Goal: Task Accomplishment & Management: Manage account settings

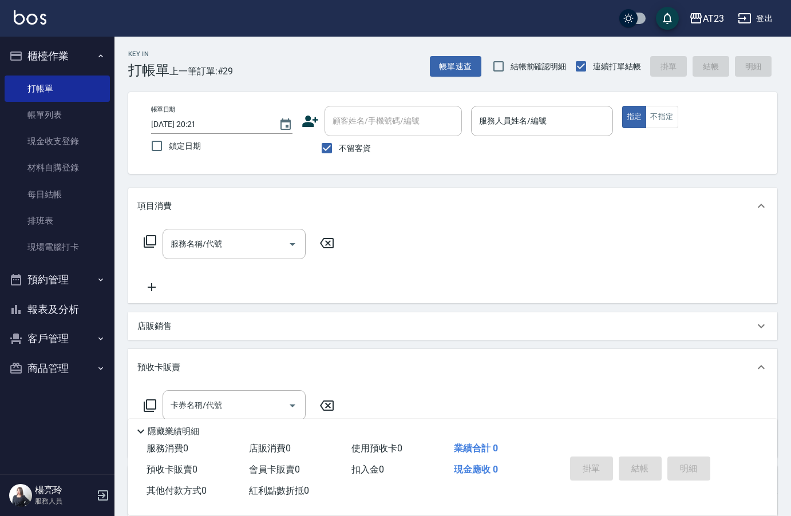
scroll to position [16, 0]
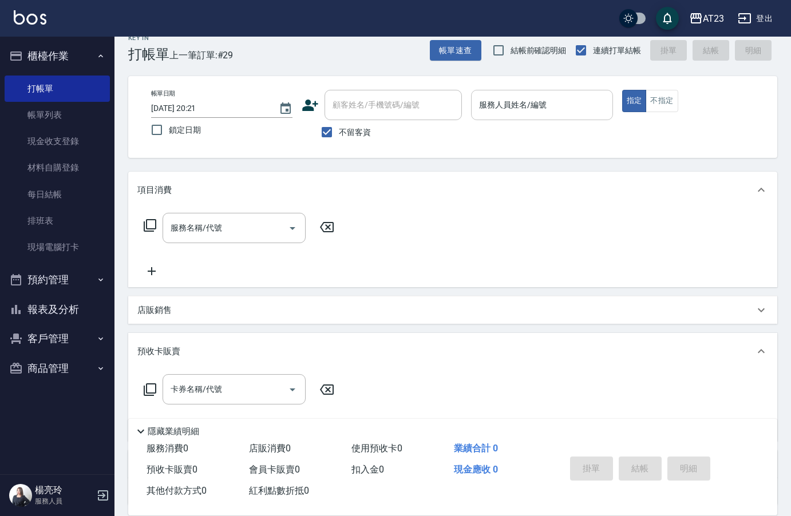
click at [547, 115] on div "服務人員姓名/編號" at bounding box center [541, 105] width 141 height 30
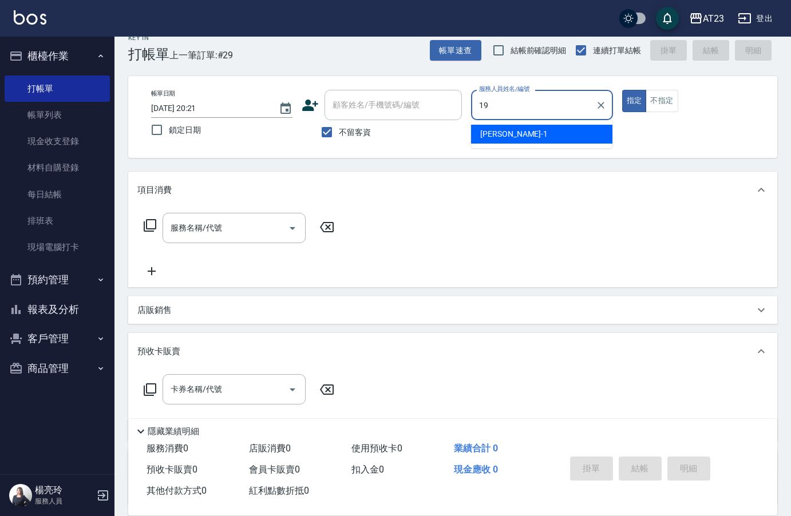
type input "19"
type button "true"
type input "亮亮-19"
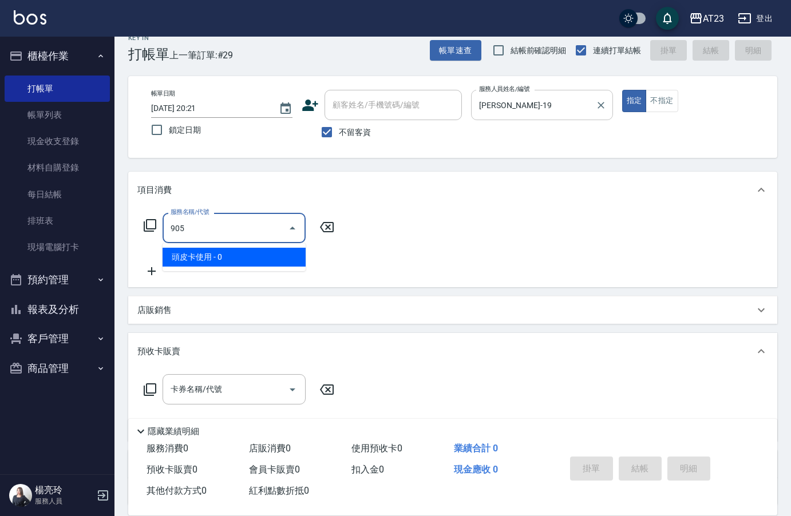
type input "頭皮卡使用(905)"
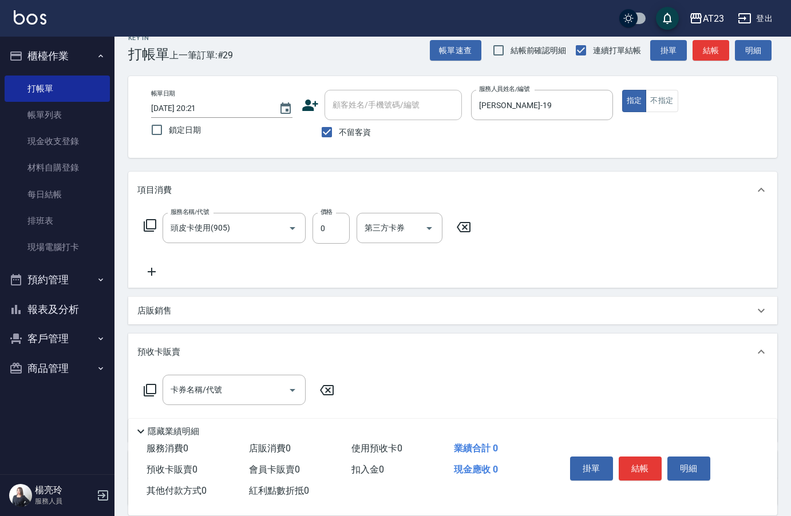
drag, startPoint x: 153, startPoint y: 271, endPoint x: 197, endPoint y: 269, distance: 44.1
click at [169, 271] on div "服務名稱/代號 頭皮卡使用(905) 服務名稱/代號 價格 0 價格 第三方卡券 第三方卡券" at bounding box center [307, 246] width 340 height 66
click at [197, 269] on div "服務名稱/代號 頭皮卡使用(905) 服務名稱/代號 價格 0 價格 第三方卡券 第三方卡券" at bounding box center [307, 246] width 340 height 66
click at [149, 266] on icon at bounding box center [151, 272] width 29 height 14
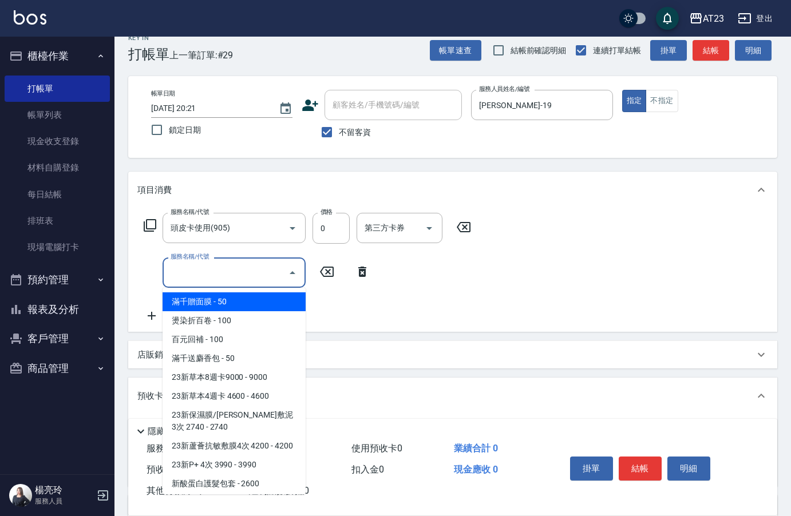
click at [181, 278] on input "服務名稱/代號" at bounding box center [226, 273] width 116 height 20
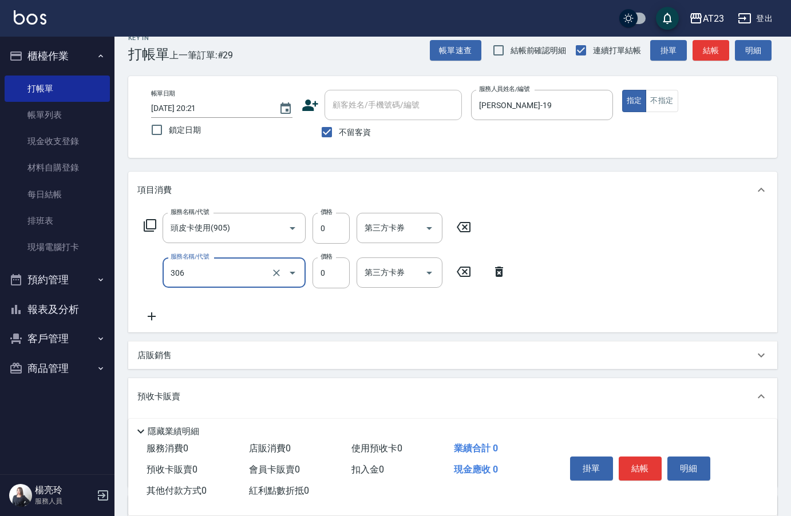
type input "剪髮卡(306)"
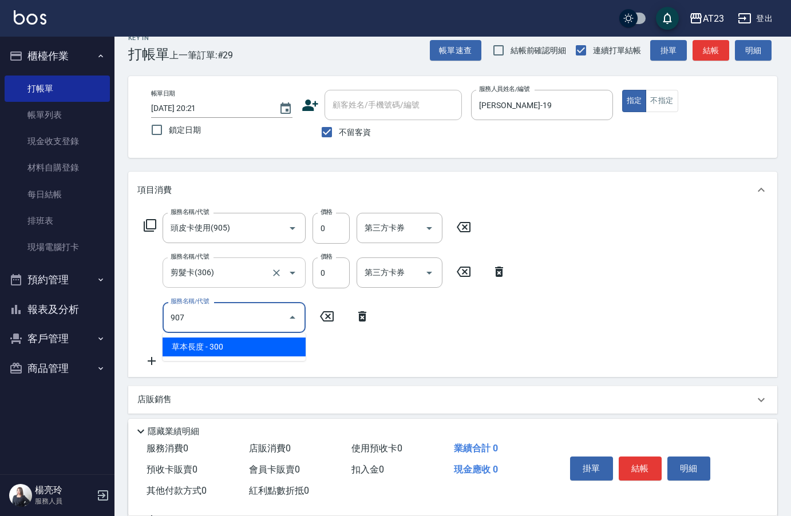
type input "草本長度(907)"
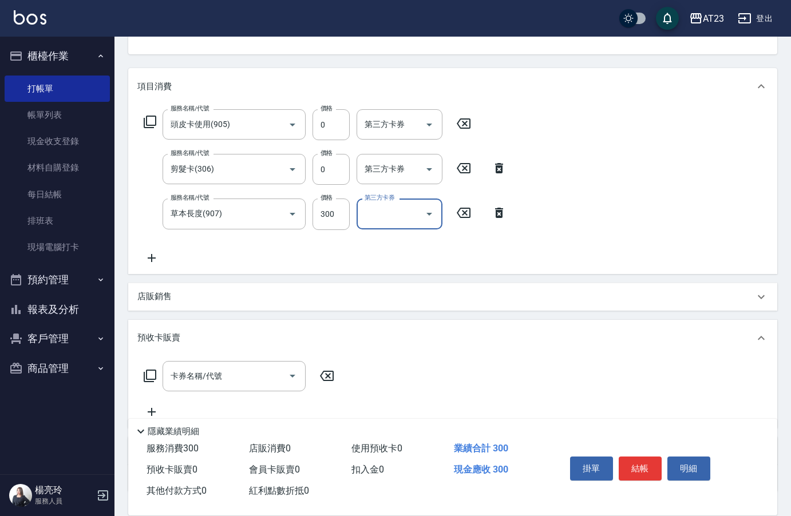
scroll to position [130, 0]
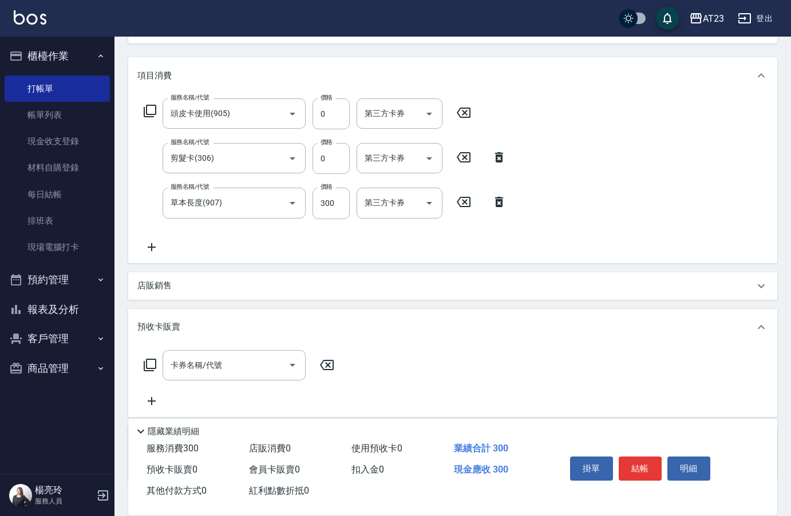
drag, startPoint x: 327, startPoint y: 362, endPoint x: 435, endPoint y: 399, distance: 114.2
click at [327, 362] on icon at bounding box center [326, 365] width 29 height 14
drag, startPoint x: 623, startPoint y: 453, endPoint x: 629, endPoint y: 455, distance: 6.7
click at [623, 457] on button "結帳" at bounding box center [639, 469] width 43 height 24
click at [629, 455] on div "掛單 結帳 明細" at bounding box center [639, 470] width 149 height 36
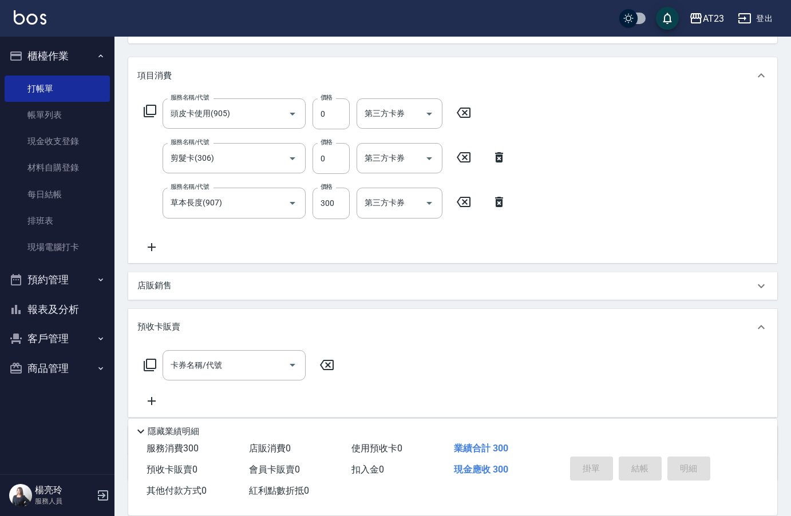
type input "2025/08/19 21:19"
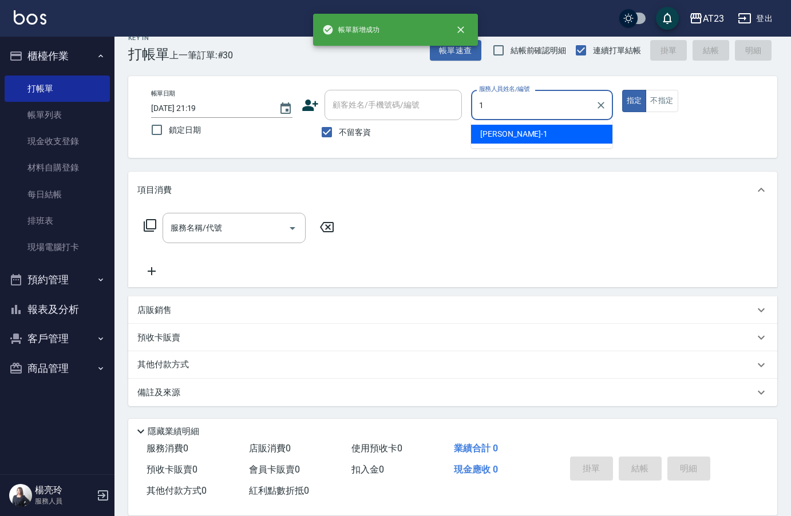
scroll to position [16, 0]
type input "亮亮-19"
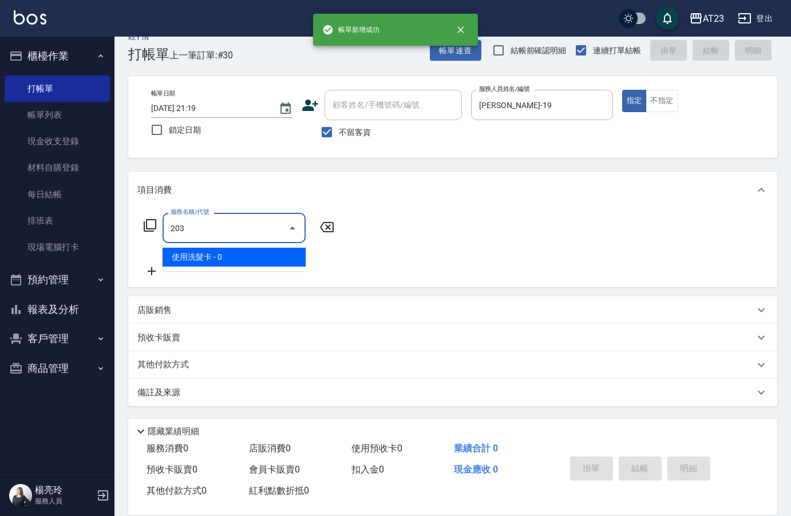
type input "使用洗髮卡(203)"
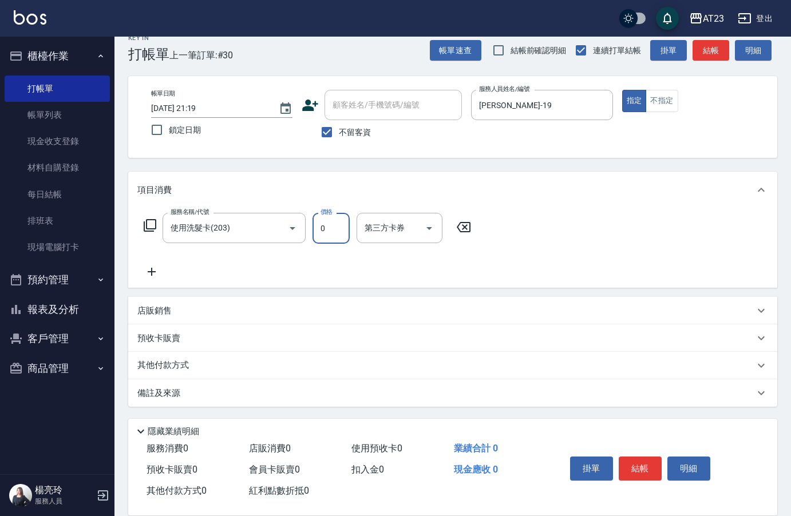
click at [655, 479] on div "掛單 結帳 明細" at bounding box center [639, 470] width 149 height 36
click at [653, 462] on button "結帳" at bounding box center [639, 469] width 43 height 24
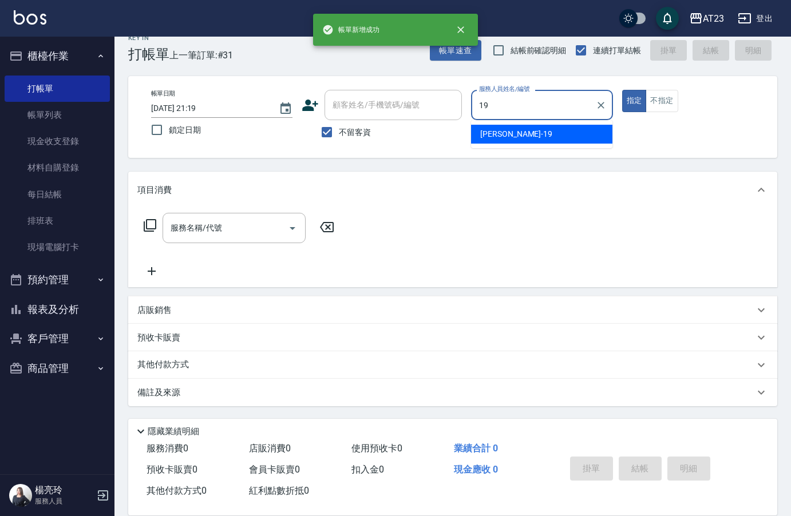
type input "亮亮-19"
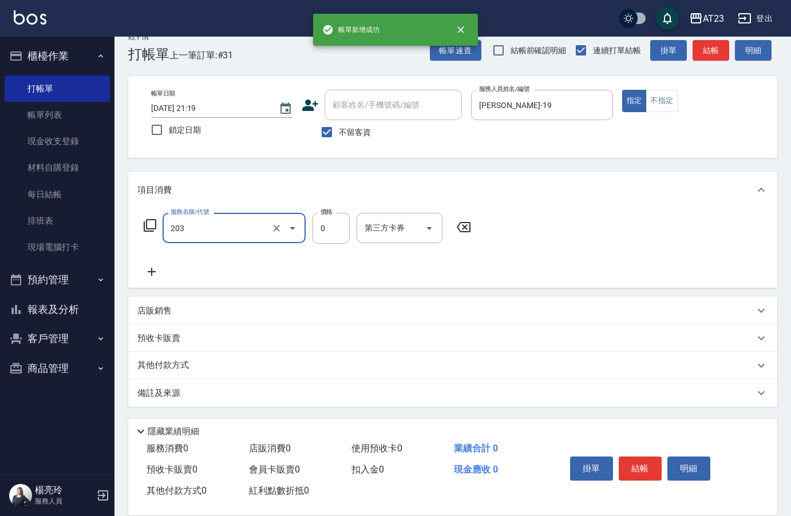
type input "使用洗髮卡(203)"
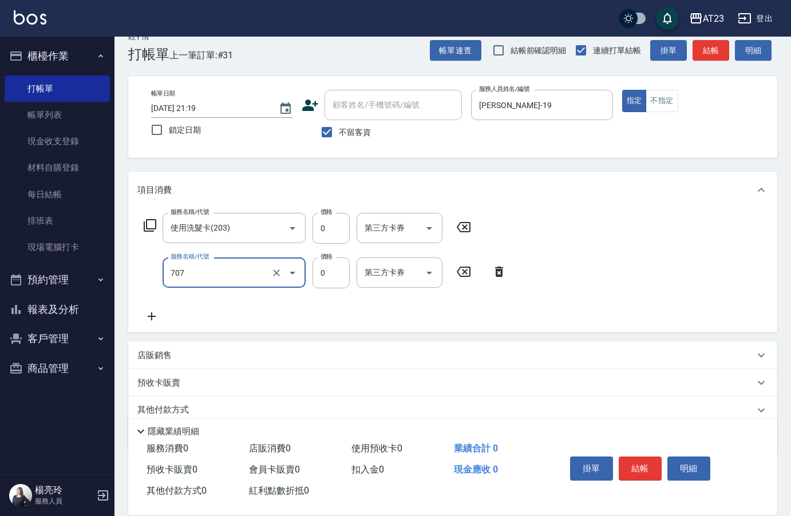
type input "互助70(707)"
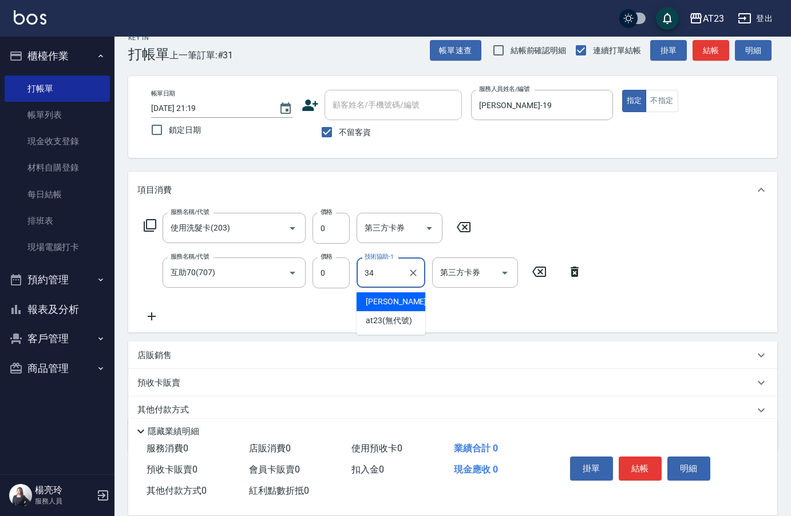
type input "Amy-34"
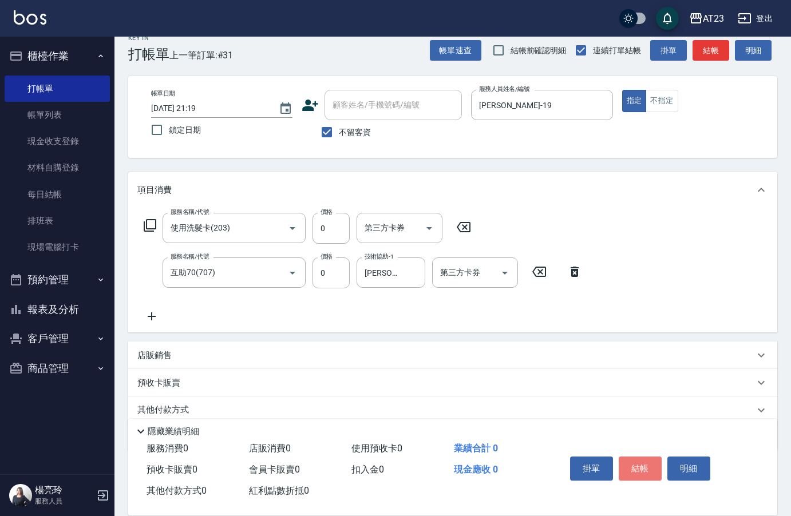
click at [652, 462] on button "結帳" at bounding box center [639, 469] width 43 height 24
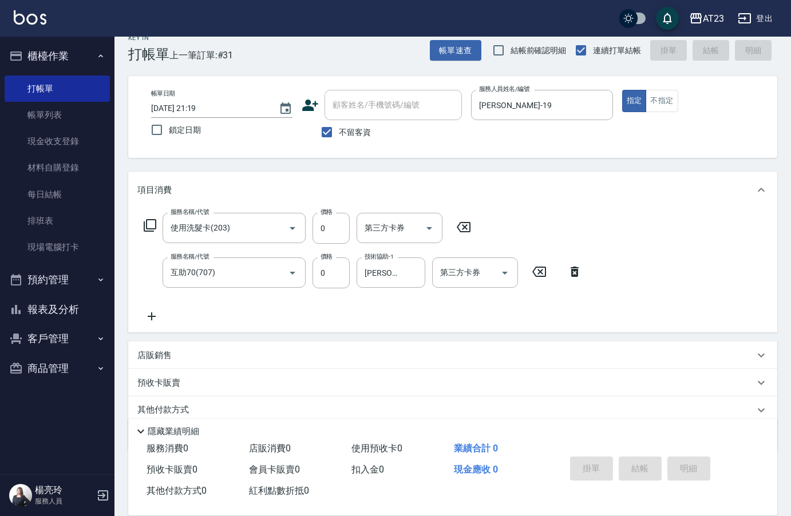
type input "2025/08/19 21:20"
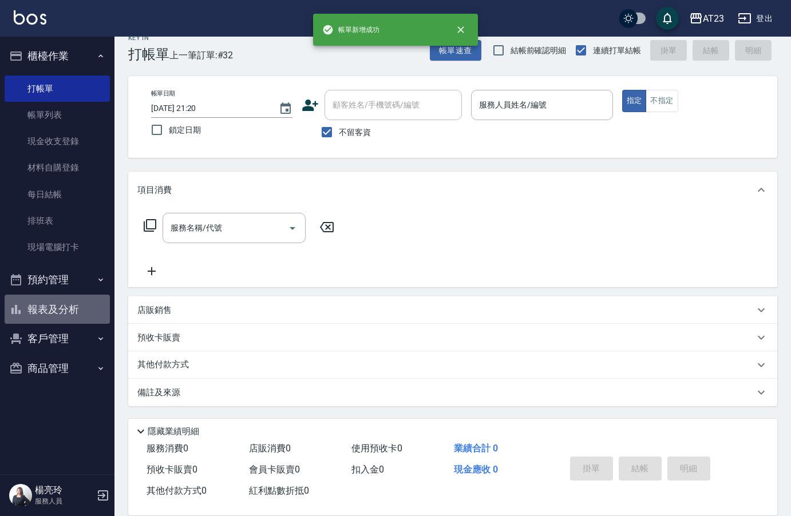
click at [62, 312] on button "報表及分析" at bounding box center [57, 310] width 105 height 30
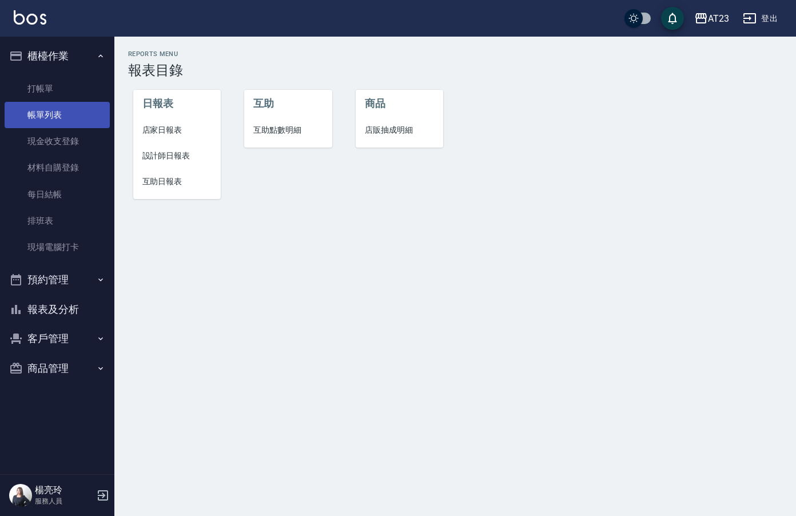
click at [86, 120] on link "帳單列表" at bounding box center [57, 115] width 105 height 26
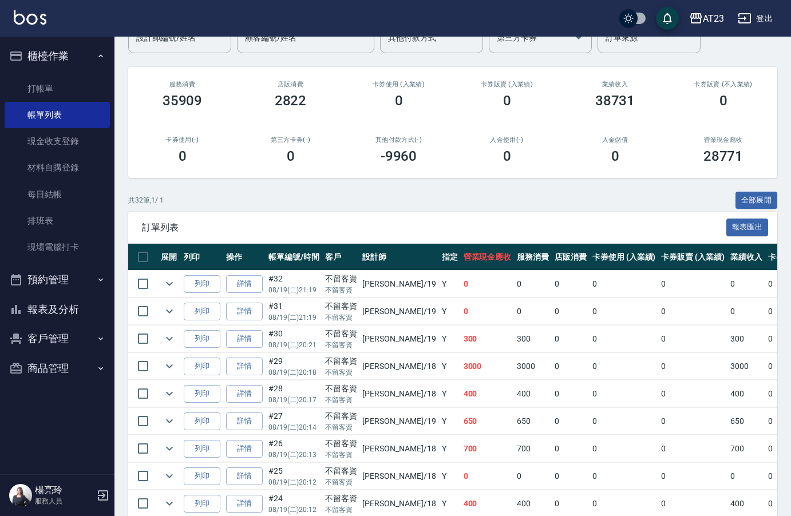
scroll to position [114, 0]
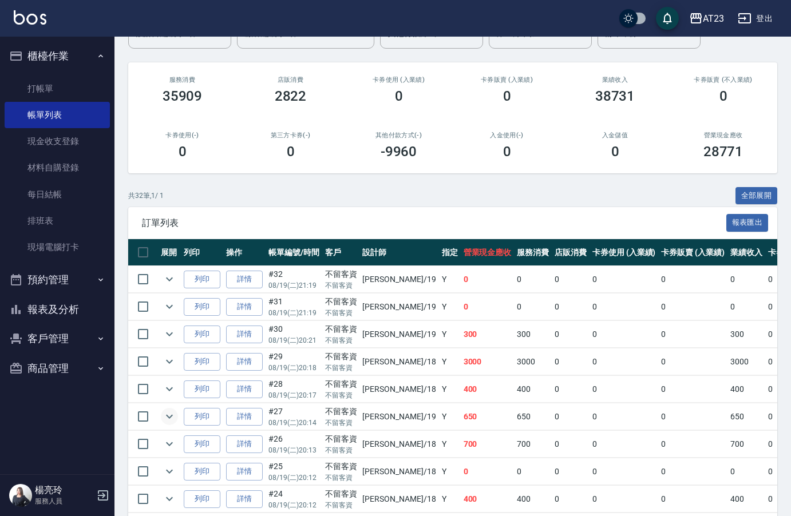
click at [162, 415] on icon "expand row" at bounding box center [169, 417] width 14 height 14
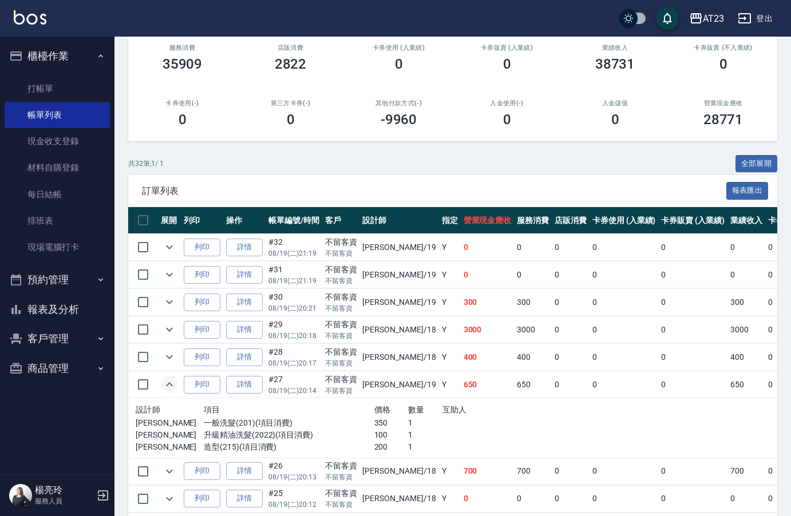
scroll to position [172, 0]
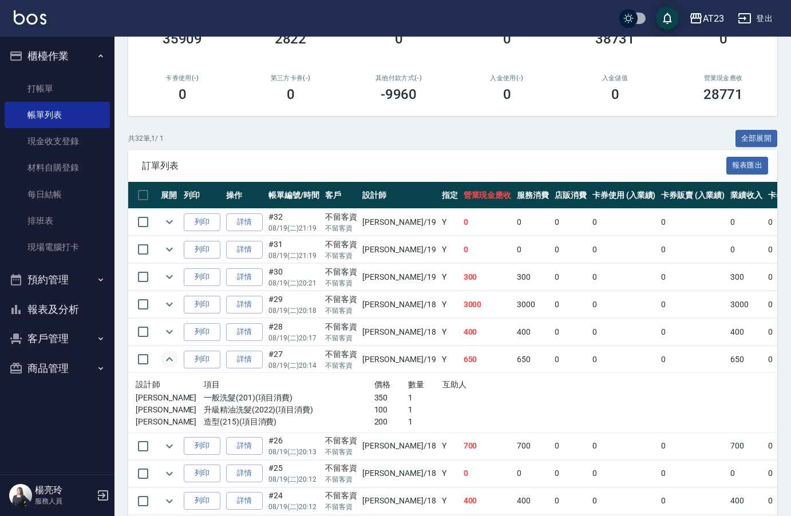
click at [639, 141] on div "共 32 筆, 1 / 1 全部展開" at bounding box center [452, 139] width 649 height 18
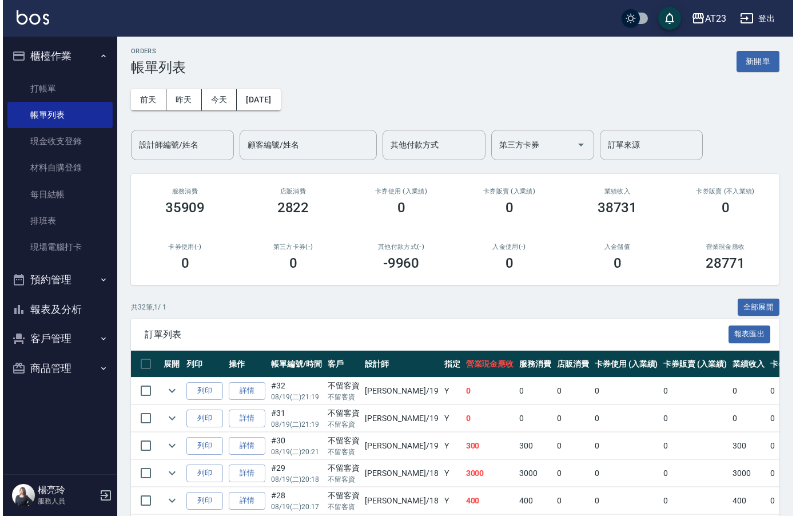
scroll to position [0, 0]
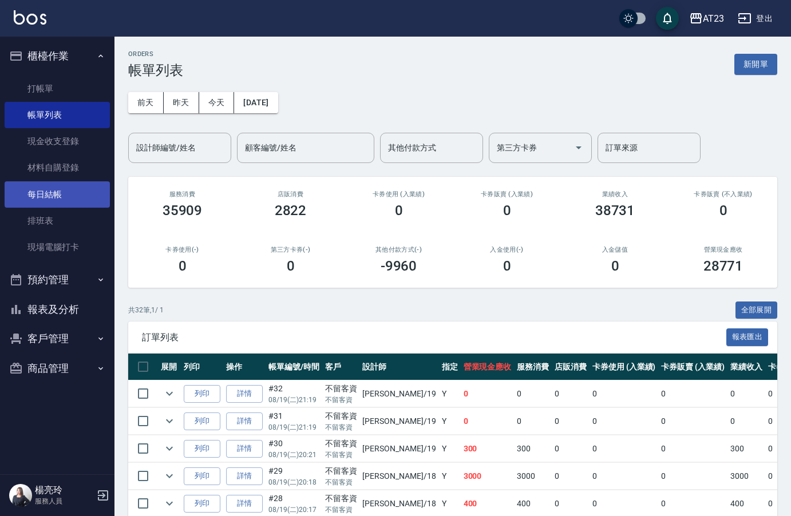
click at [60, 192] on link "每日結帳" at bounding box center [57, 194] width 105 height 26
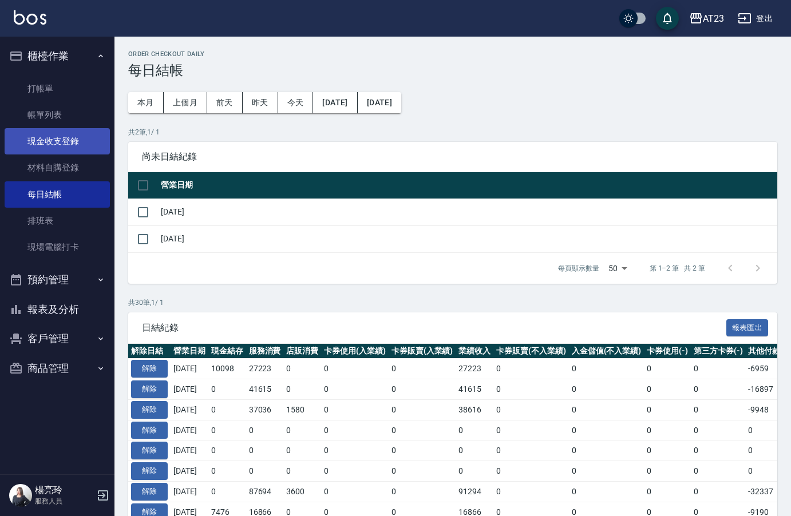
click at [53, 144] on link "現金收支登錄" at bounding box center [57, 141] width 105 height 26
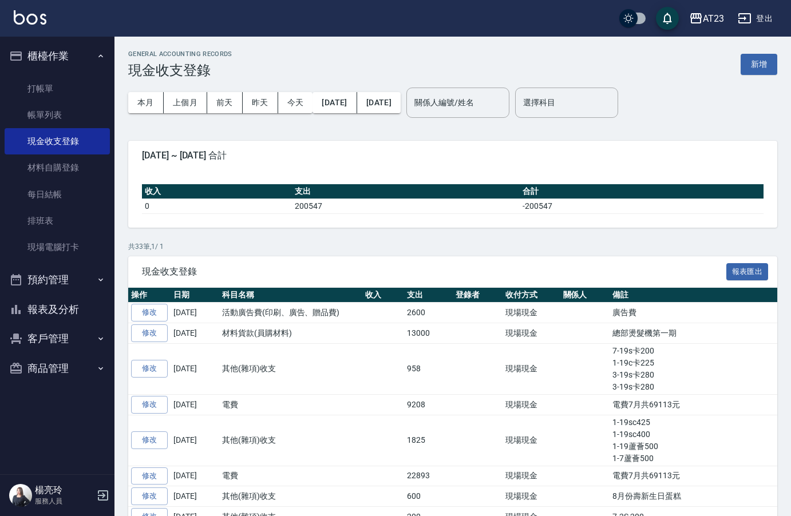
click at [756, 83] on div "本月 上個月 前天 昨天 今天 2025/08/01 2025/08/19 關係人編號/姓名 關係人編號/姓名 選擇科目 選擇科目" at bounding box center [452, 102] width 649 height 49
click at [752, 62] on button "新增" at bounding box center [758, 64] width 37 height 21
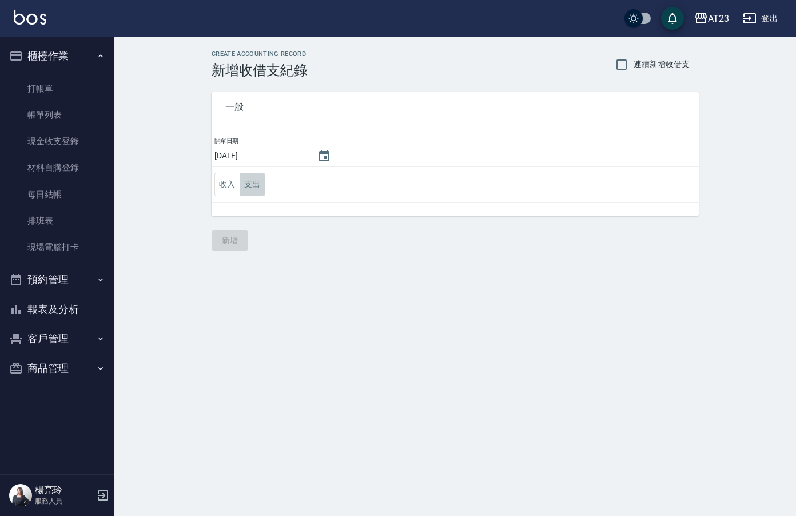
drag, startPoint x: 263, startPoint y: 190, endPoint x: 312, endPoint y: 198, distance: 50.4
click at [262, 190] on button "支出" at bounding box center [253, 184] width 26 height 23
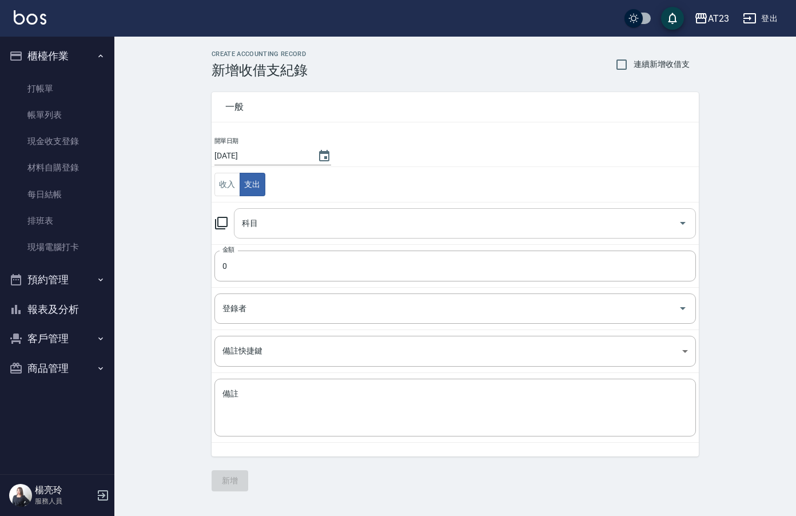
click at [333, 212] on div "科目" at bounding box center [465, 223] width 462 height 30
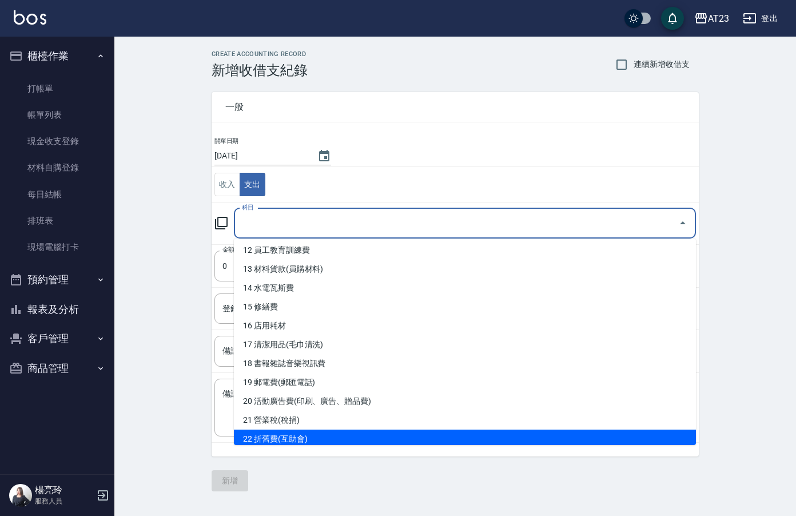
scroll to position [458, 0]
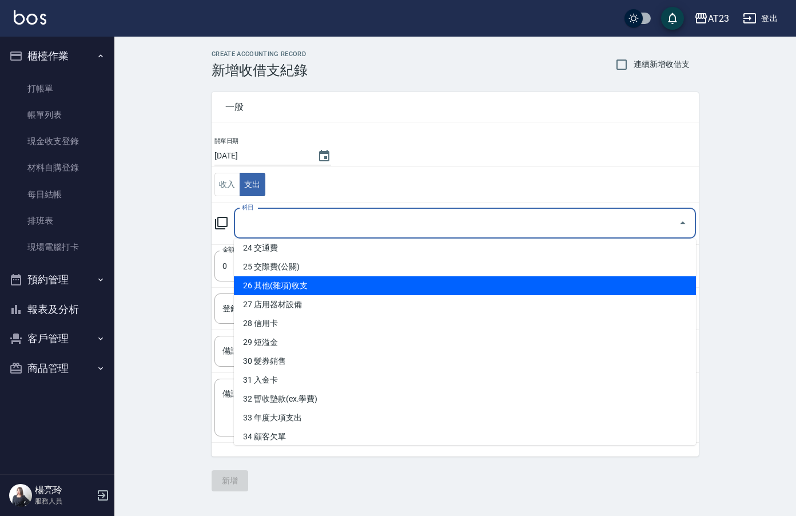
click at [421, 288] on li "26 其他(雜項)收支" at bounding box center [465, 285] width 462 height 19
type input "26 其他(雜項)收支"
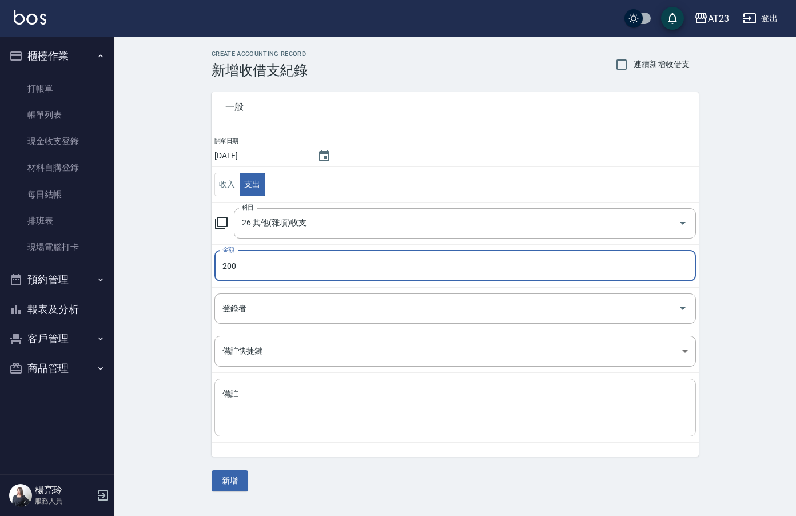
type input "200"
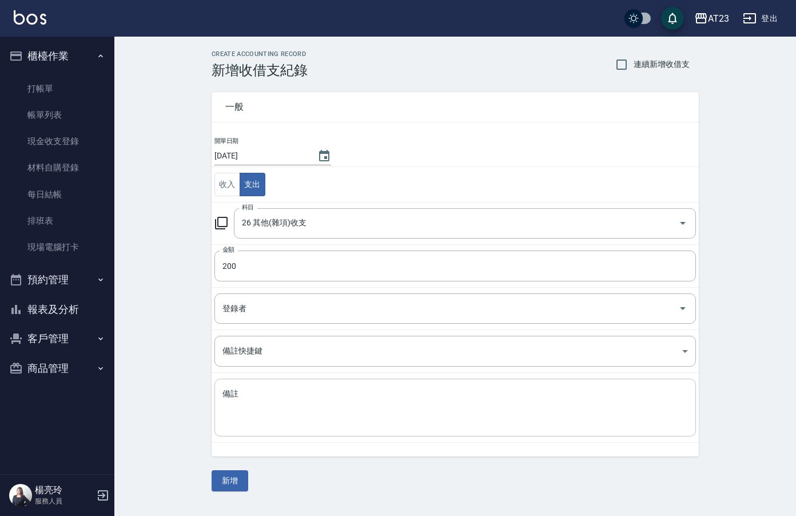
click at [398, 379] on div "x 備註" at bounding box center [456, 408] width 482 height 58
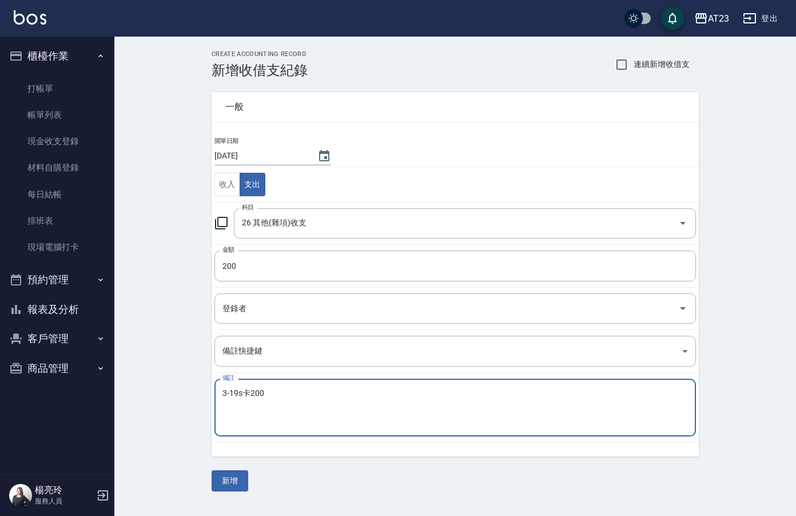
type textarea "3-19s卡200"
click at [235, 486] on button "新增" at bounding box center [230, 480] width 37 height 21
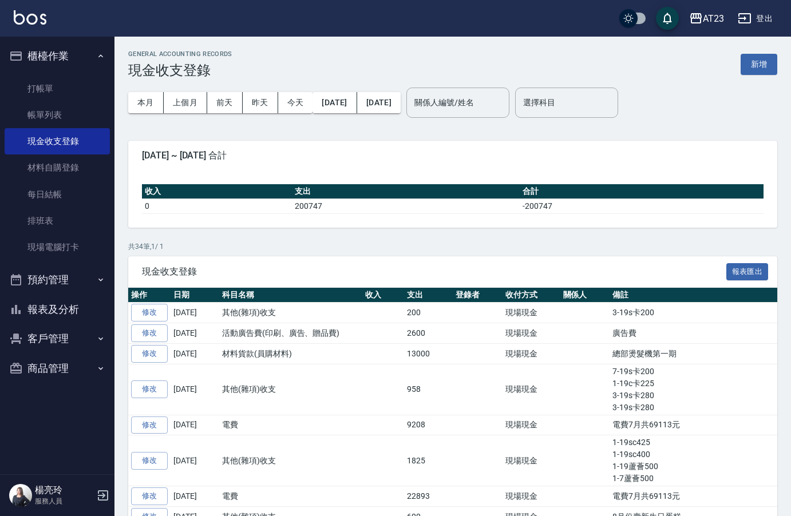
click at [767, 76] on div "GENERAL ACCOUNTING RECORDS 現金收支登錄 新增" at bounding box center [452, 64] width 649 height 28
click at [766, 63] on button "新增" at bounding box center [758, 64] width 37 height 21
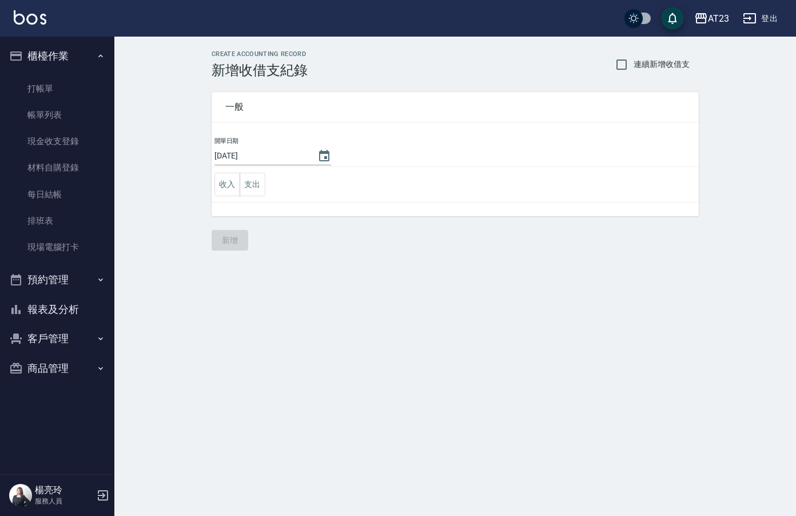
click at [252, 197] on td "收入 支出" at bounding box center [455, 184] width 487 height 35
click at [254, 180] on button "支出" at bounding box center [253, 184] width 26 height 23
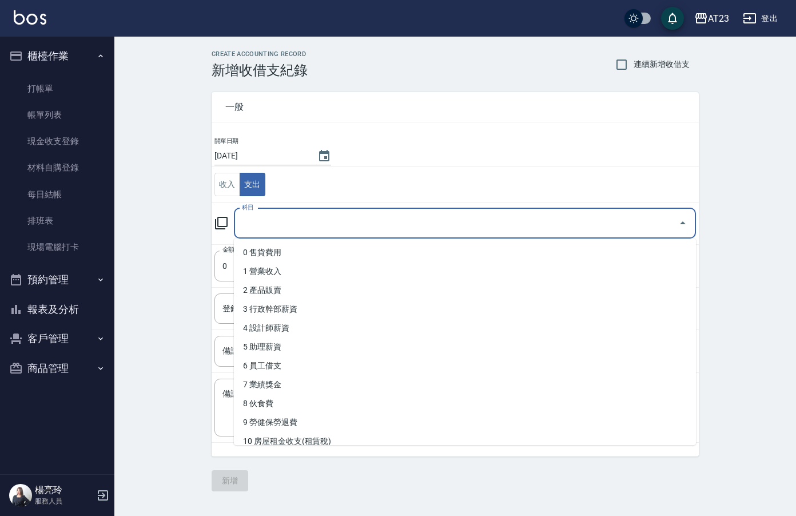
click at [286, 227] on input "科目" at bounding box center [456, 223] width 435 height 20
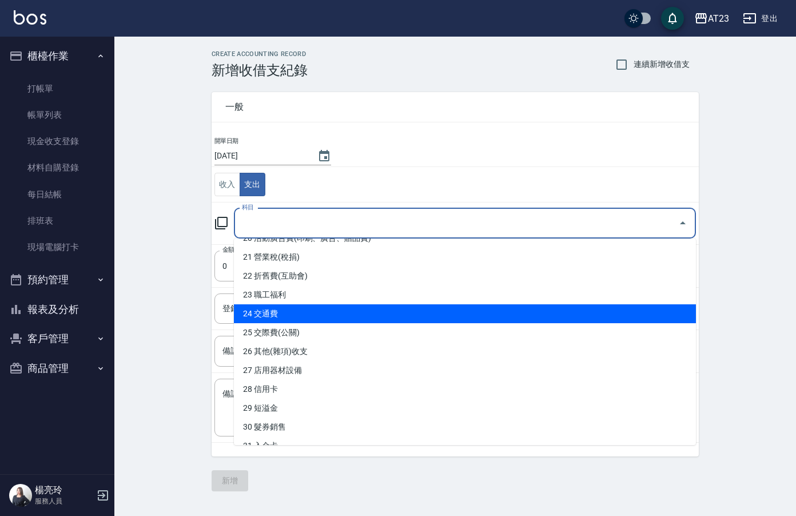
scroll to position [400, 0]
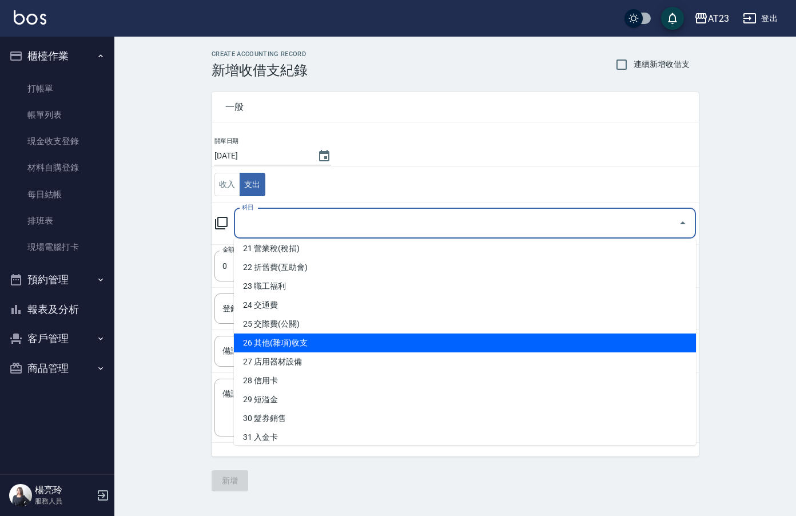
click at [427, 347] on li "26 其他(雜項)收支" at bounding box center [465, 343] width 462 height 19
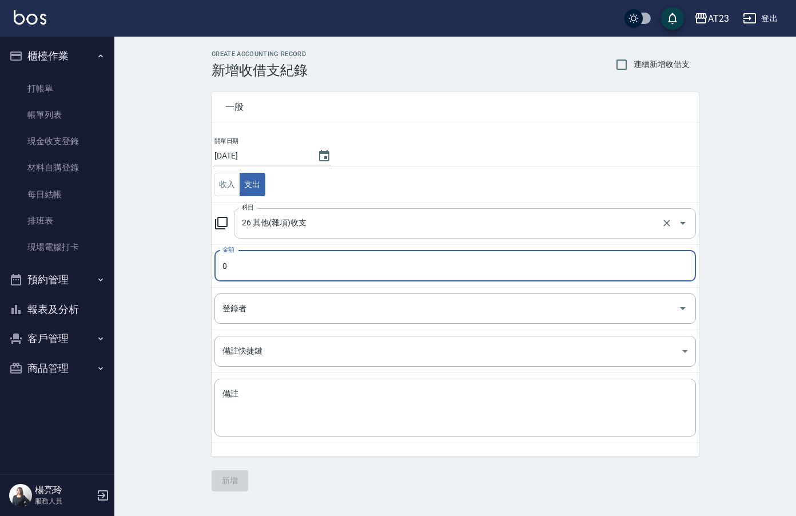
click at [378, 216] on input "26 其他(雜項)收支" at bounding box center [449, 223] width 420 height 20
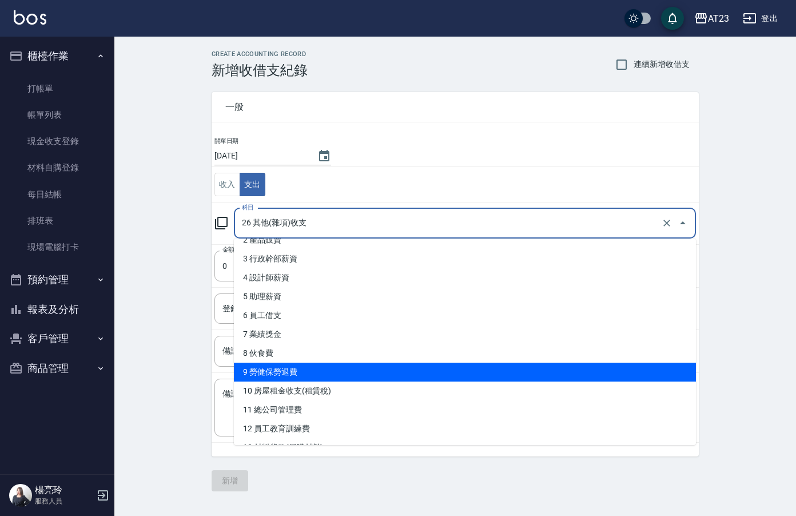
scroll to position [114, 0]
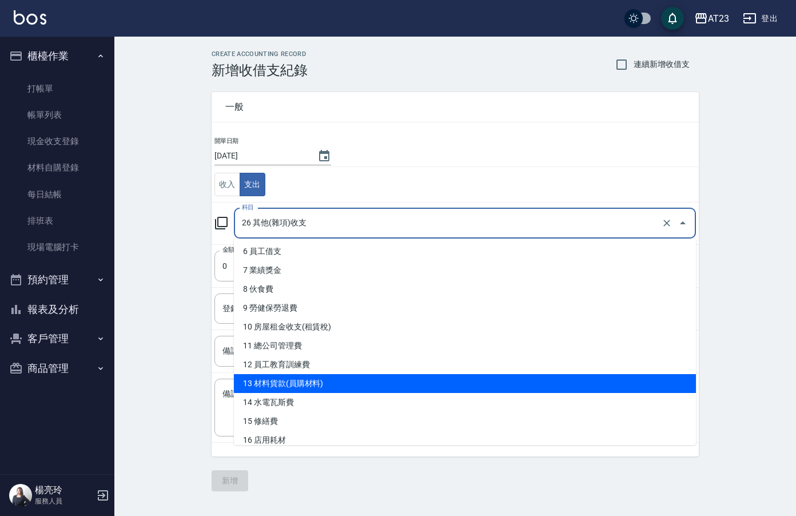
click at [402, 382] on li "13 材料貨款(員購材料)" at bounding box center [465, 383] width 462 height 19
type input "13 材料貨款(員購材料)"
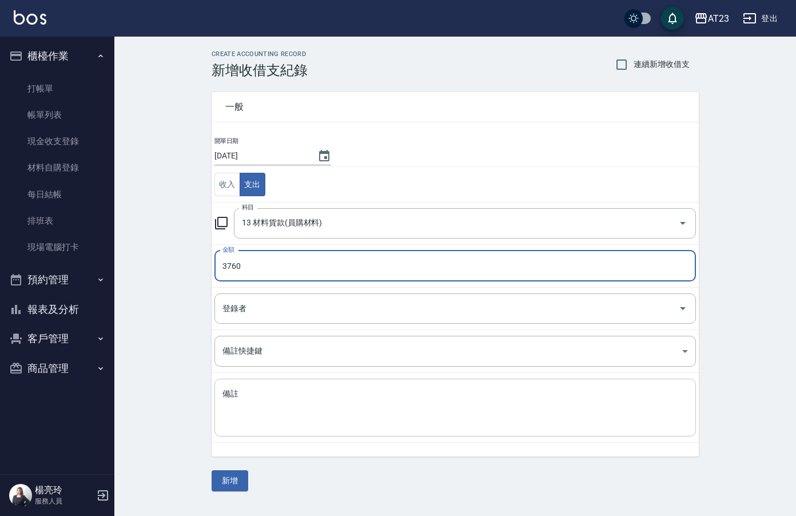
type input "3760"
click at [275, 425] on textarea "備註" at bounding box center [456, 407] width 466 height 39
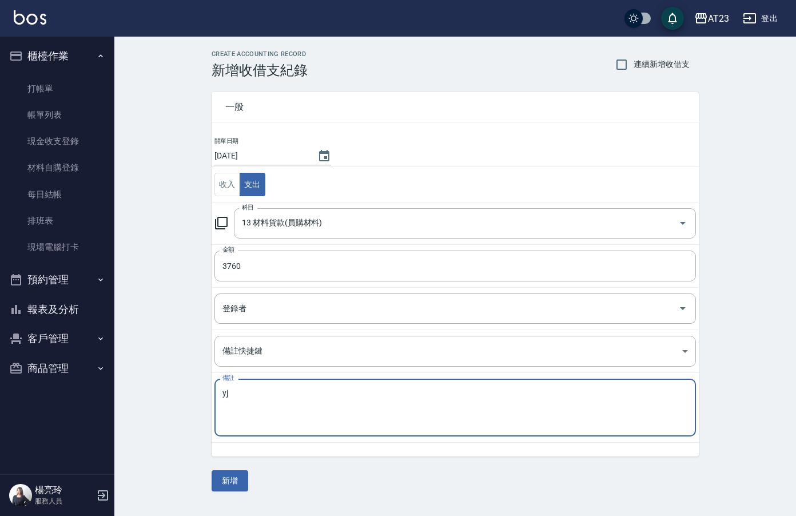
type textarea "y"
type textarea "總部貨款 洗髮精、潤絲"
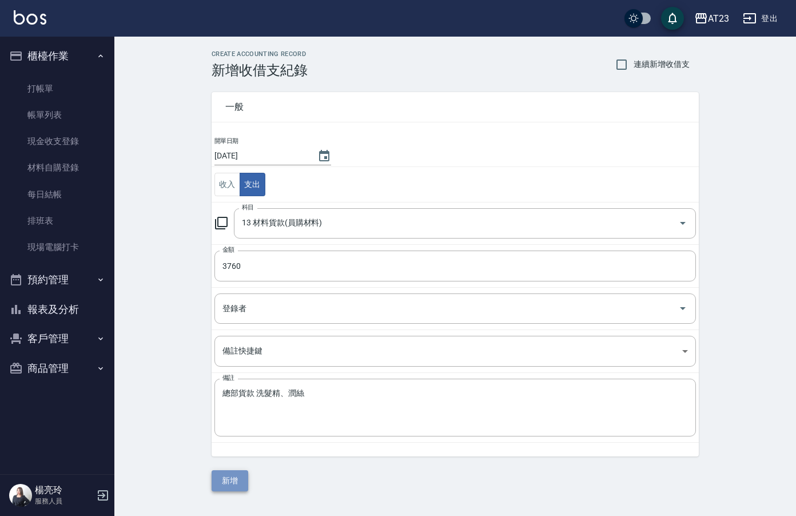
click at [239, 481] on button "新增" at bounding box center [230, 480] width 37 height 21
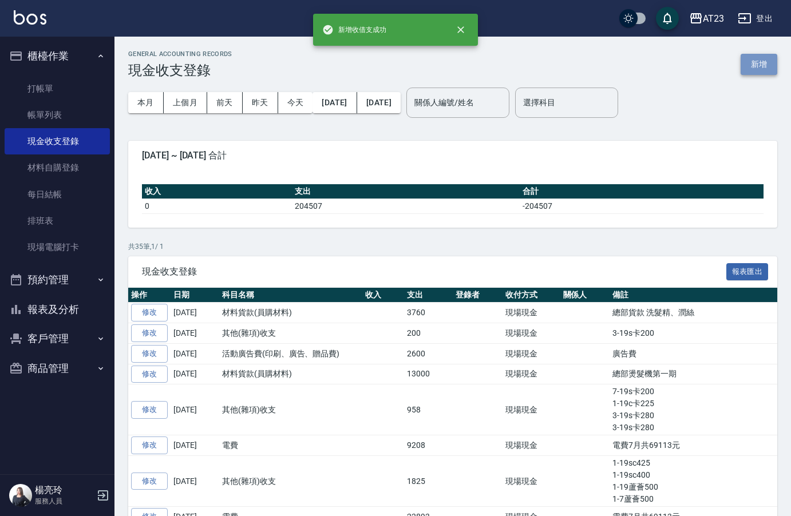
click at [763, 64] on button "新增" at bounding box center [758, 64] width 37 height 21
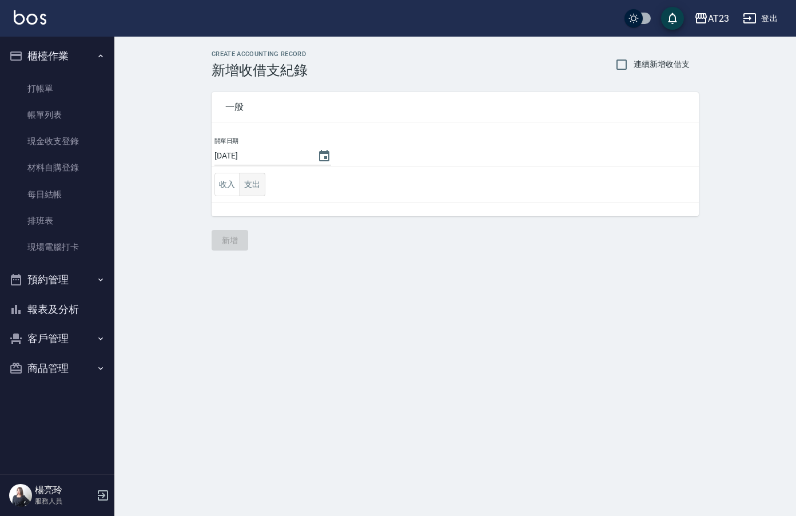
click at [252, 187] on button "支出" at bounding box center [253, 184] width 26 height 23
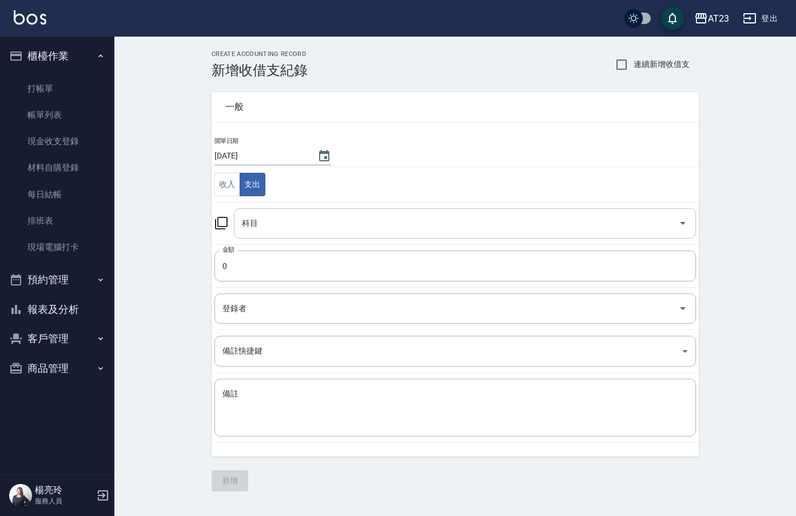
click at [275, 223] on input "科目" at bounding box center [456, 223] width 435 height 20
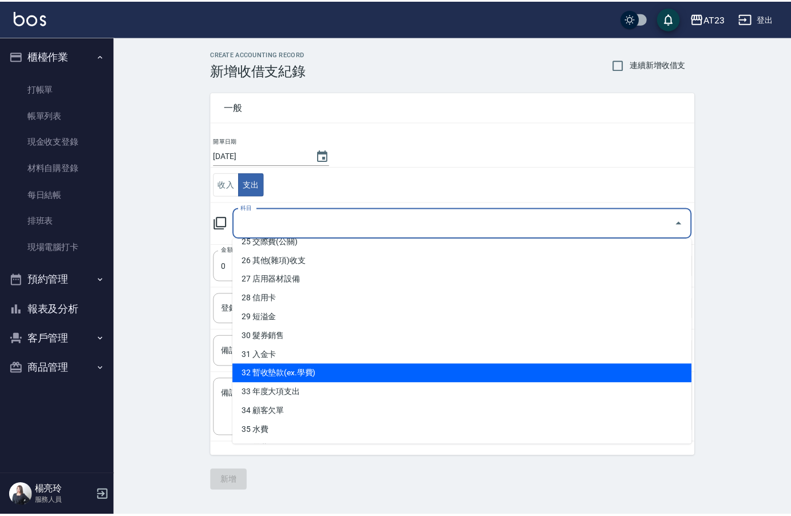
scroll to position [463, 0]
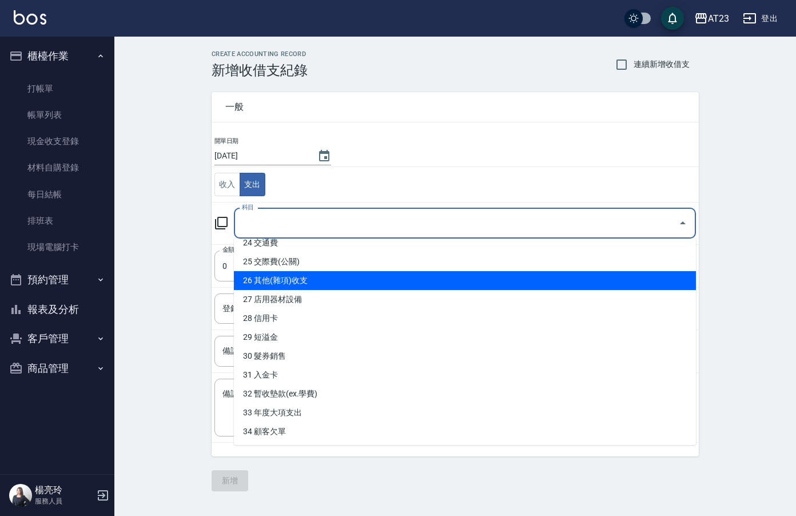
click at [434, 279] on li "26 其他(雜項)收支" at bounding box center [465, 280] width 462 height 19
type input "26 其他(雜項)收支"
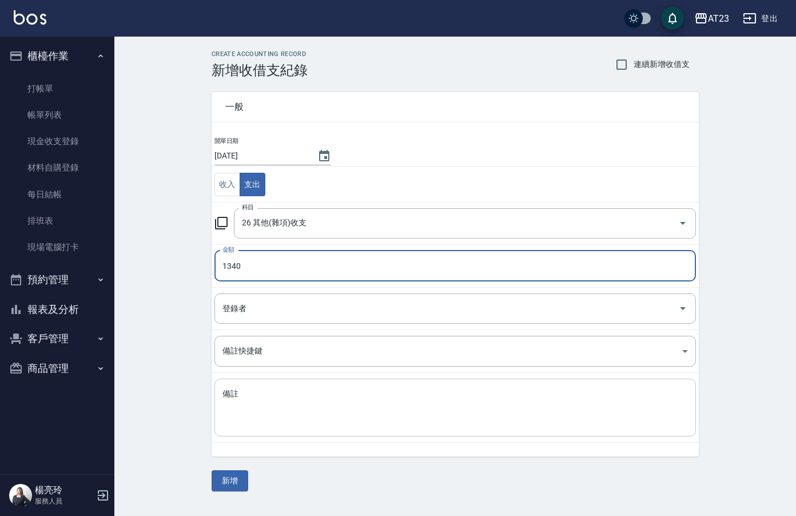
type input "1340"
click at [445, 397] on textarea "備註" at bounding box center [456, 407] width 466 height 39
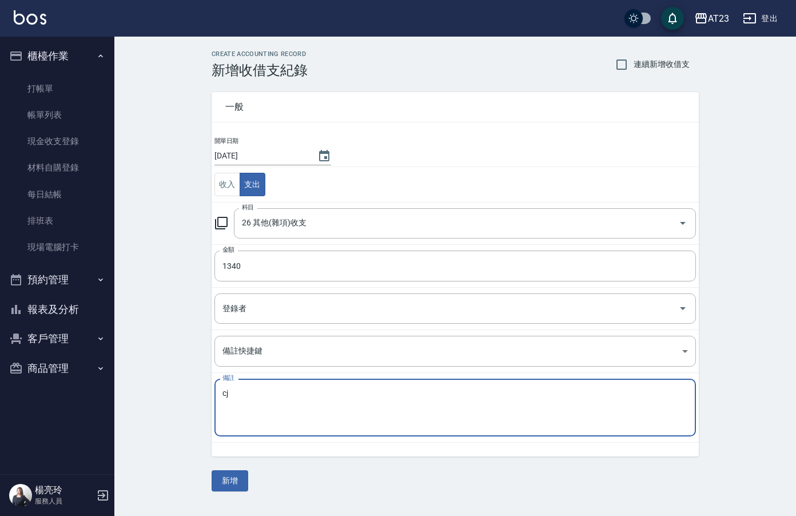
type textarea "c"
type textarea "回收透明袋"
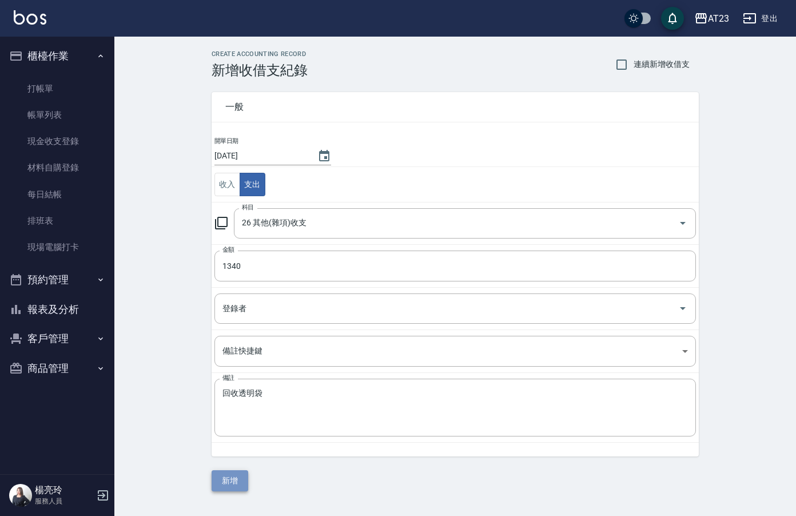
click at [236, 484] on button "新增" at bounding box center [230, 480] width 37 height 21
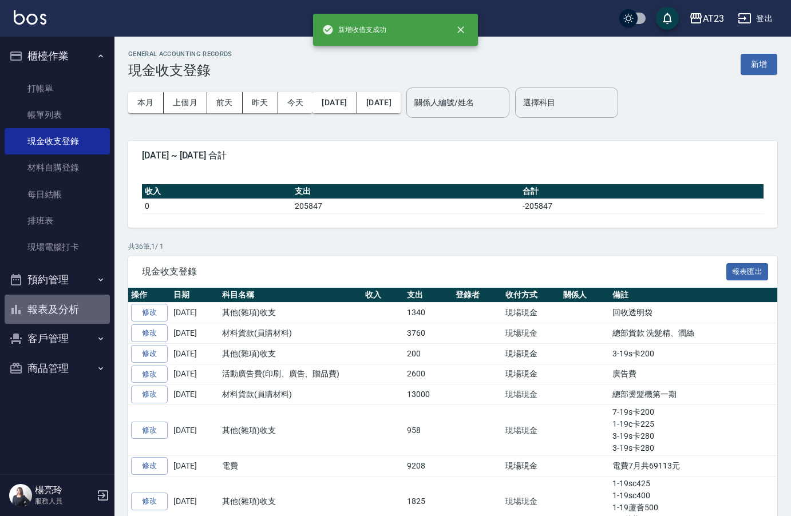
click at [62, 306] on button "報表及分析" at bounding box center [57, 310] width 105 height 30
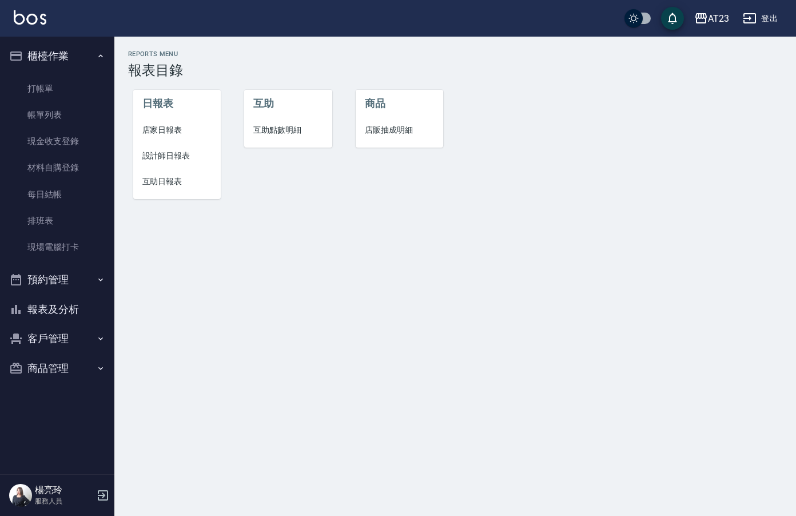
click at [183, 132] on span "店家日報表" at bounding box center [177, 130] width 70 height 12
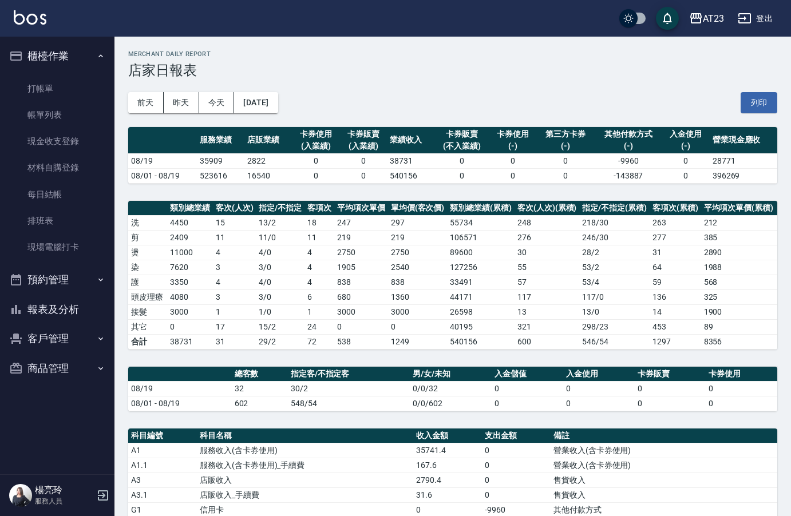
click at [70, 302] on button "報表及分析" at bounding box center [57, 310] width 105 height 30
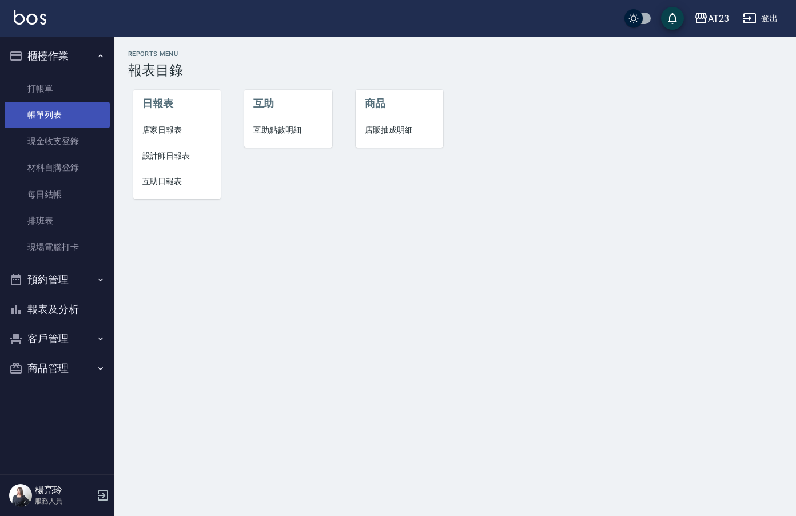
click at [72, 114] on link "帳單列表" at bounding box center [57, 115] width 105 height 26
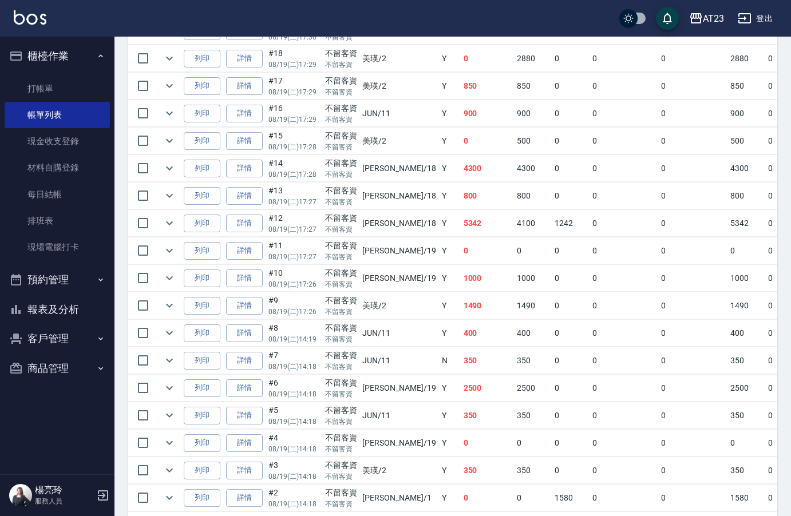
scroll to position [796, 0]
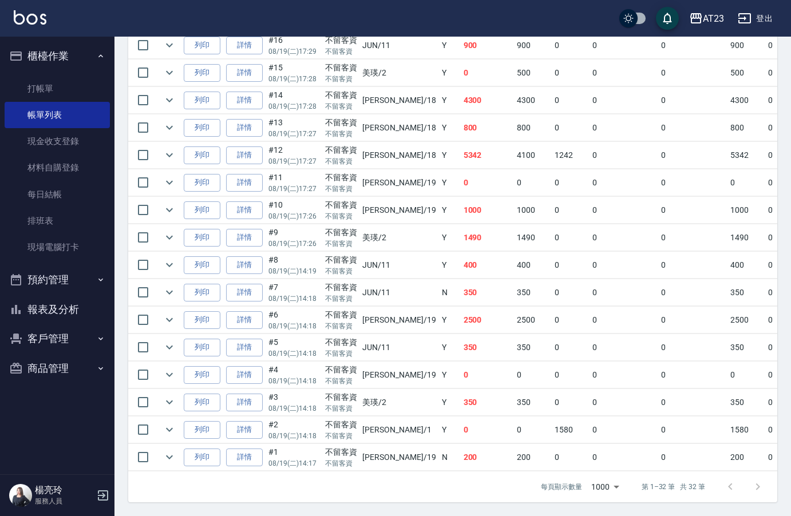
drag, startPoint x: 450, startPoint y: 472, endPoint x: 473, endPoint y: 472, distance: 22.9
click at [481, 471] on div "訂單列表 報表匯出 展開 列印 操作 帳單編號/時間 客戶 設計師 指定 營業現金應收 服務消費 店販消費 卡券使用 (入業績) 卡券販賣 (入業績) 業績收…" at bounding box center [452, 18] width 649 height 969
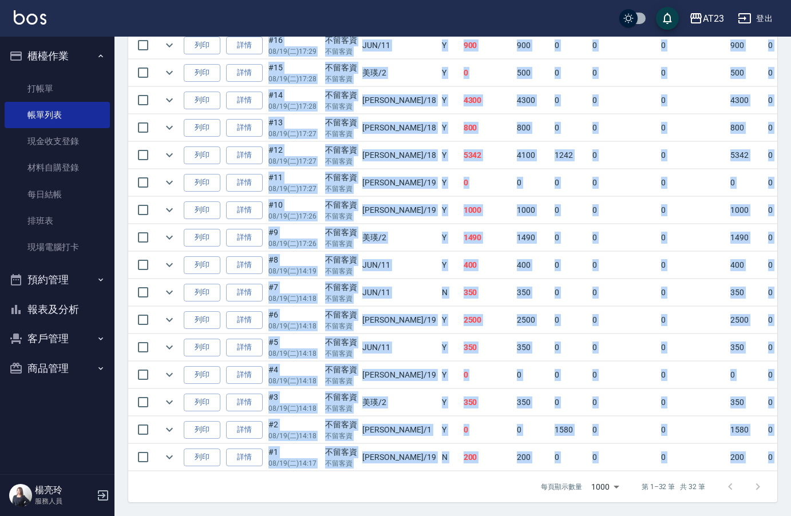
click at [609, 422] on td "0" at bounding box center [623, 430] width 69 height 27
drag, startPoint x: 549, startPoint y: 478, endPoint x: 562, endPoint y: 466, distance: 17.4
click at [736, 465] on div "訂單列表 報表匯出 展開 列印 操作 帳單編號/時間 客戶 設計師 指定 營業現金應收 服務消費 店販消費 卡券使用 (入業績) 卡券販賣 (入業績) 業績收…" at bounding box center [452, 18] width 649 height 969
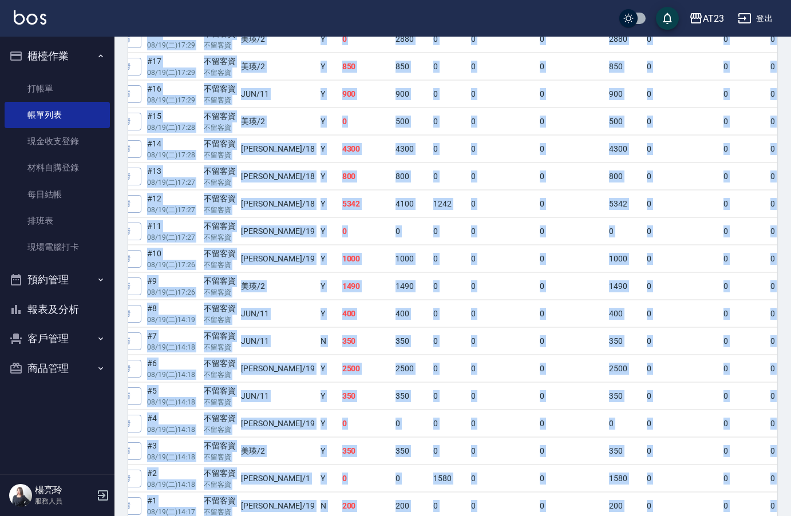
scroll to position [682, 0]
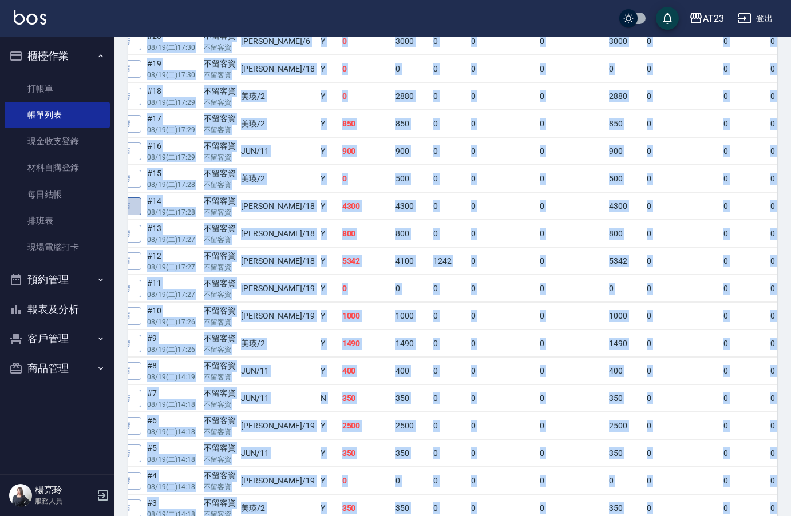
click at [138, 205] on link "詳情" at bounding box center [123, 206] width 37 height 18
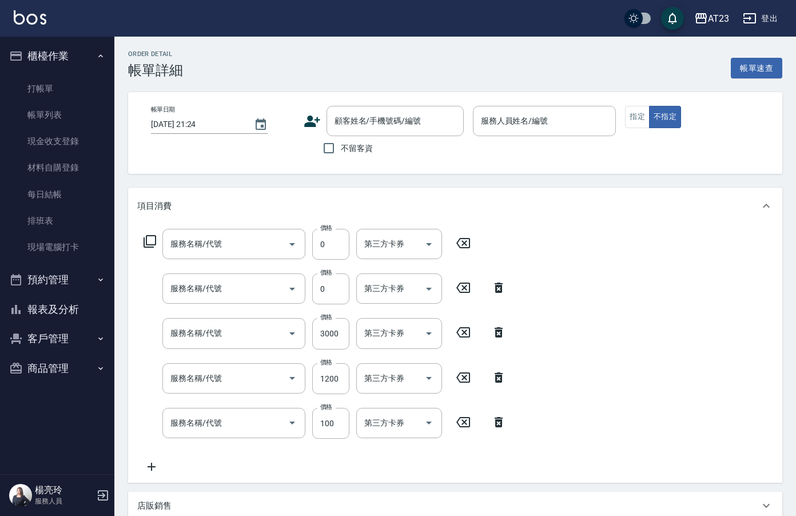
type input "2025/08/19 17:28"
checkbox input "true"
type input "小嫺-18"
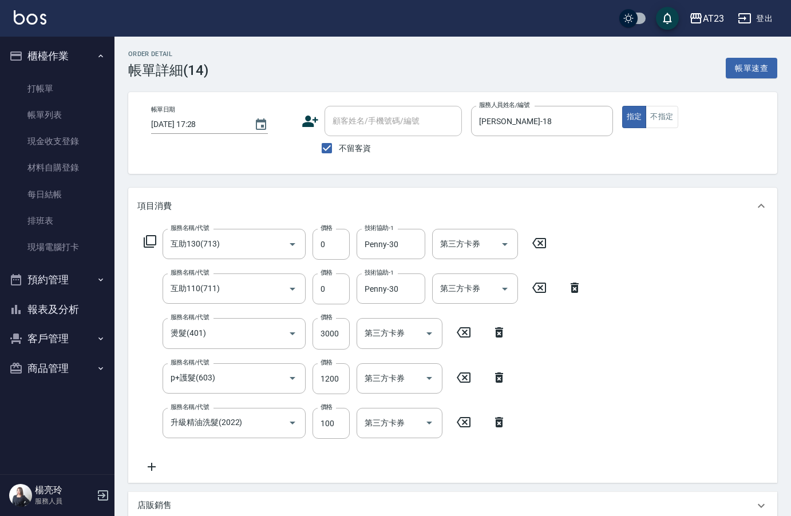
type input "互助130(713)"
type input "互助110(711)"
type input "燙髮(401)"
type input "p+護髮(603)"
type input "升級精油洗髮(2022)"
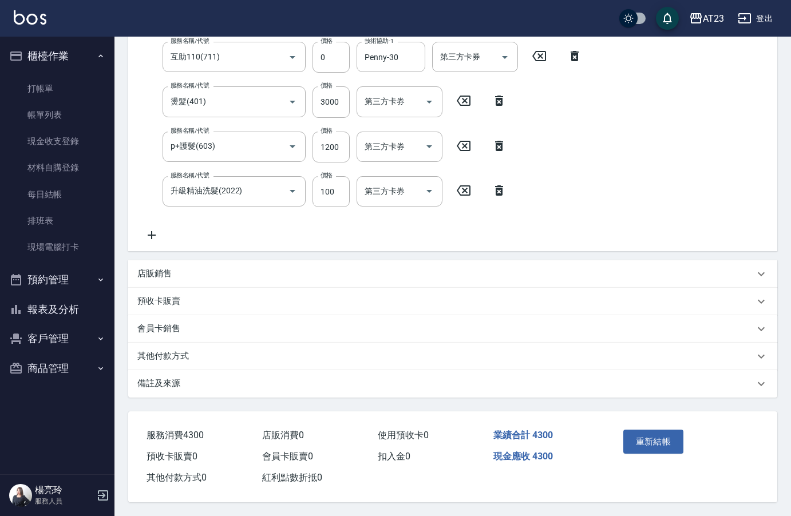
scroll to position [237, 0]
click at [189, 354] on div "其他付款方式" at bounding box center [445, 356] width 617 height 12
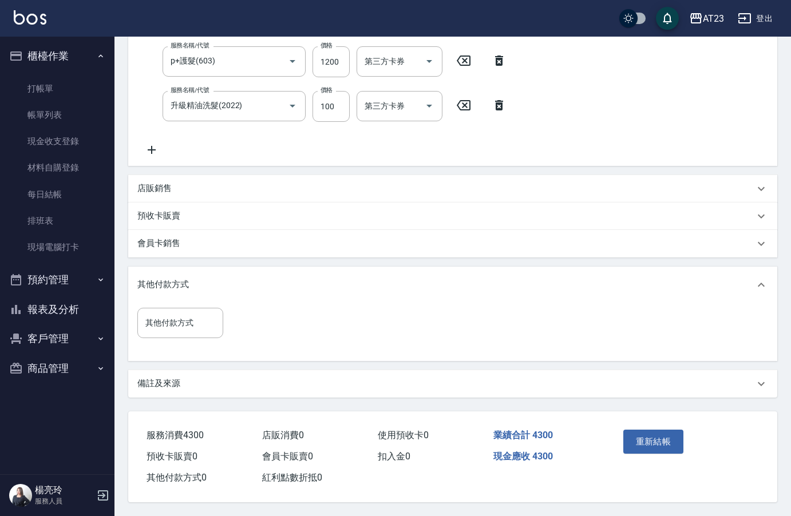
scroll to position [320, 0]
click at [190, 339] on div "其他付款方式 其他付款方式" at bounding box center [183, 330] width 93 height 44
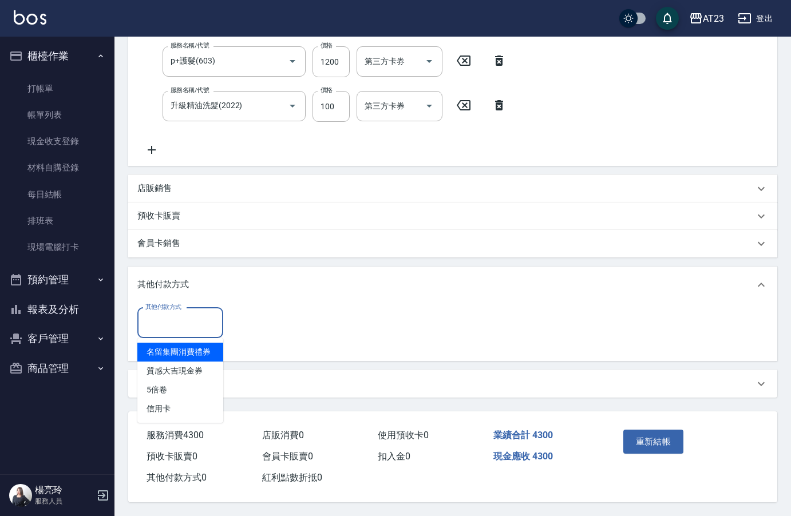
click at [193, 326] on input "其他付款方式" at bounding box center [180, 323] width 76 height 20
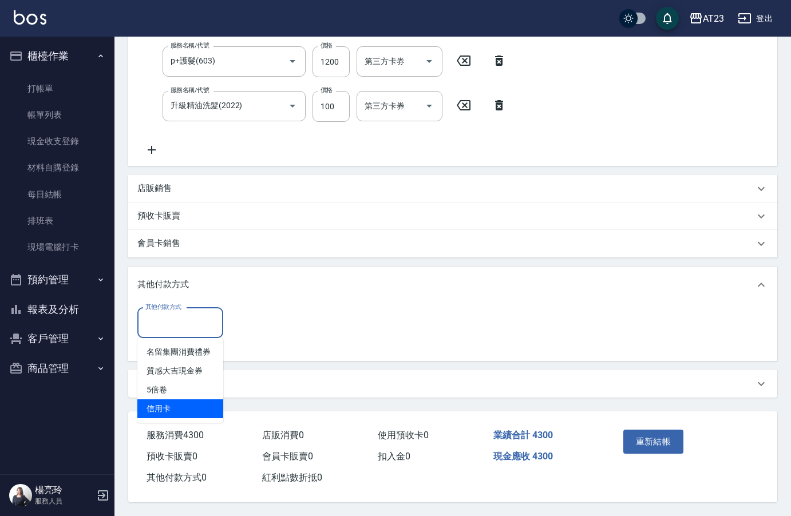
click at [196, 399] on span "信用卡" at bounding box center [180, 408] width 86 height 19
type input "信用卡"
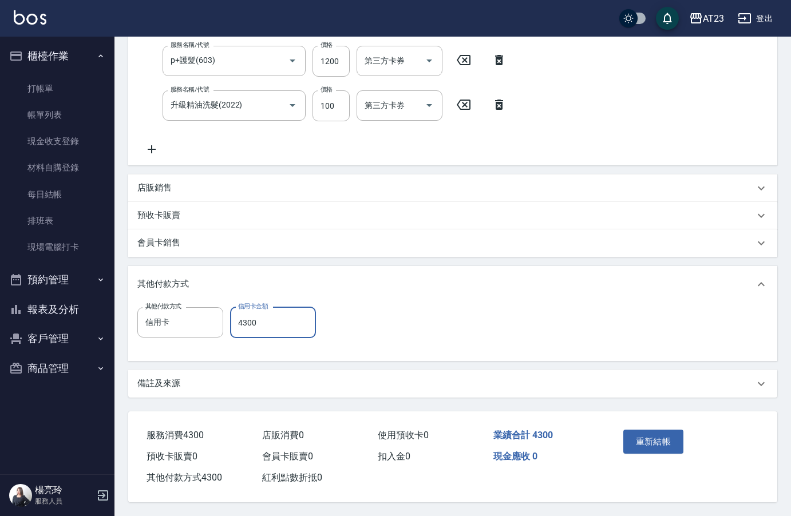
type input "4300"
drag, startPoint x: 660, startPoint y: 454, endPoint x: 662, endPoint y: 445, distance: 8.8
click at [660, 453] on div "重新結帳" at bounding box center [651, 450] width 66 height 50
click at [662, 445] on button "重新結帳" at bounding box center [653, 442] width 61 height 24
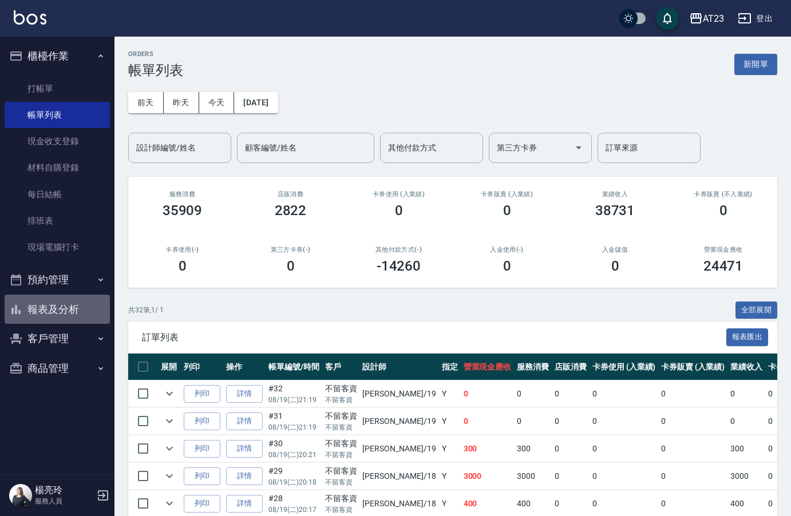
click at [59, 313] on button "報表及分析" at bounding box center [57, 310] width 105 height 30
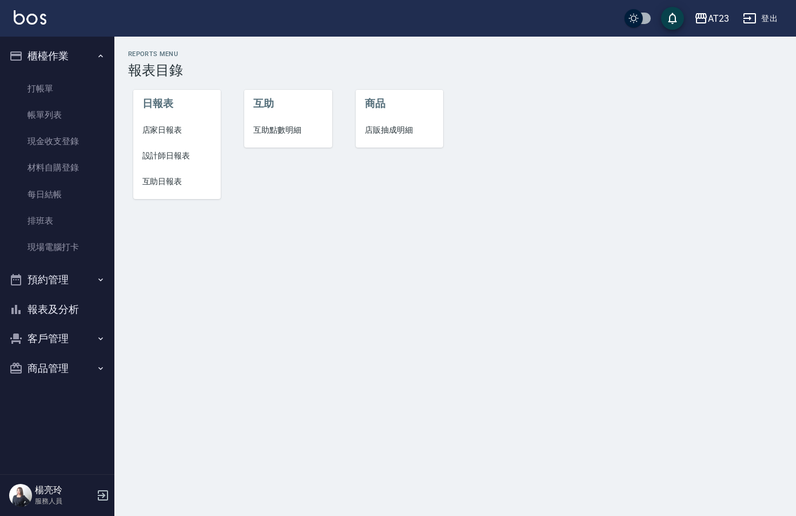
click at [164, 134] on span "店家日報表" at bounding box center [177, 130] width 70 height 12
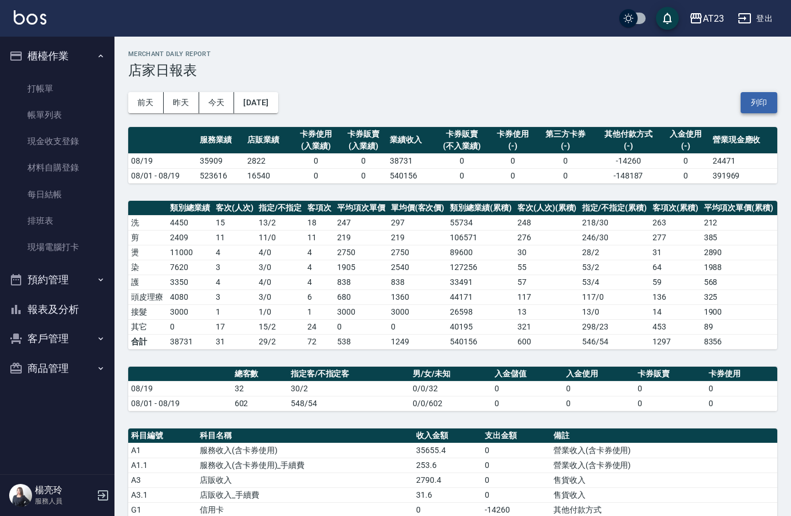
click at [763, 105] on button "列印" at bounding box center [758, 102] width 37 height 21
click at [61, 311] on button "報表及分析" at bounding box center [57, 310] width 105 height 30
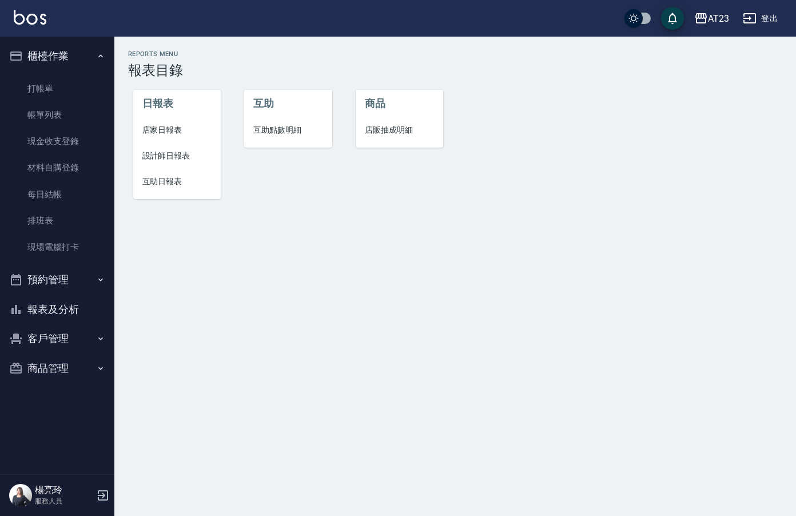
click at [176, 158] on span "設計師日報表" at bounding box center [177, 156] width 70 height 12
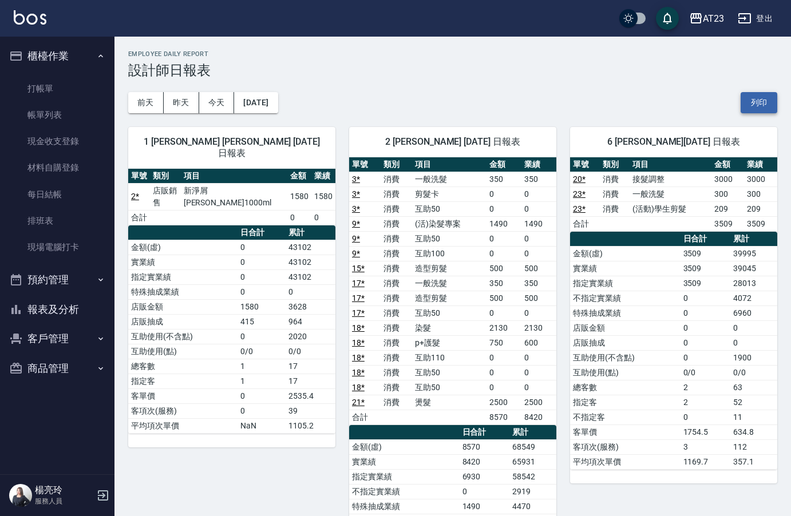
click at [764, 102] on button "列印" at bounding box center [758, 102] width 37 height 21
click at [66, 314] on button "報表及分析" at bounding box center [57, 310] width 105 height 30
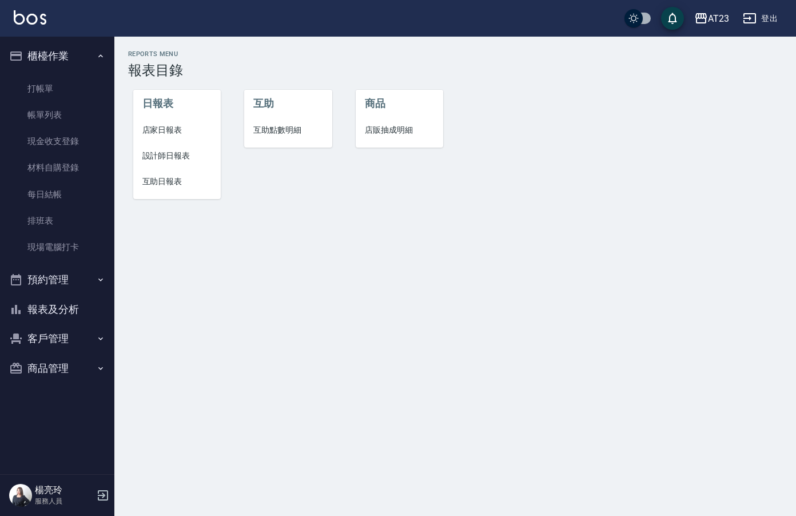
click at [165, 177] on span "互助日報表" at bounding box center [177, 182] width 70 height 12
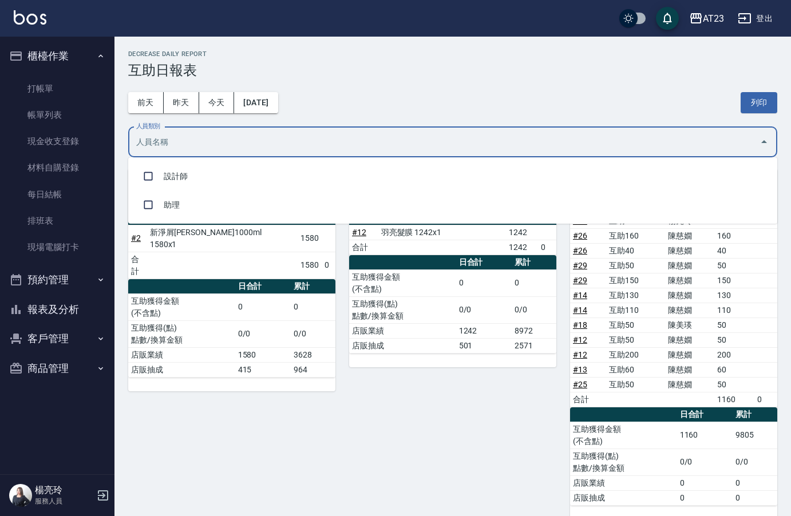
click at [323, 148] on input "人員類別" at bounding box center [443, 142] width 621 height 20
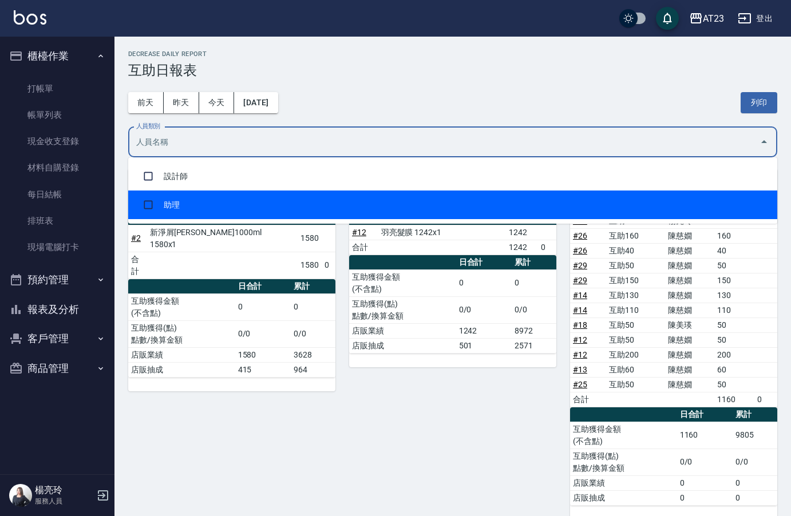
click at [287, 201] on li "助理" at bounding box center [452, 205] width 649 height 29
checkbox input "true"
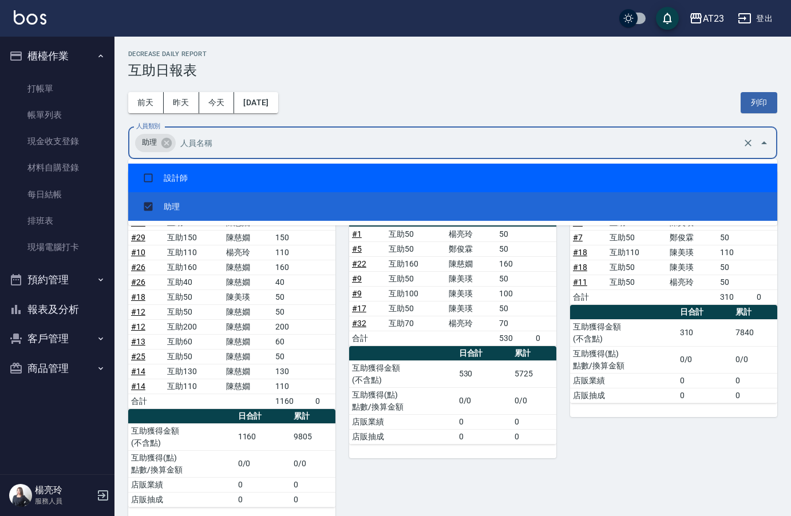
click at [531, 107] on div "前天 昨天 今天 2025/08/19 列印" at bounding box center [452, 102] width 649 height 49
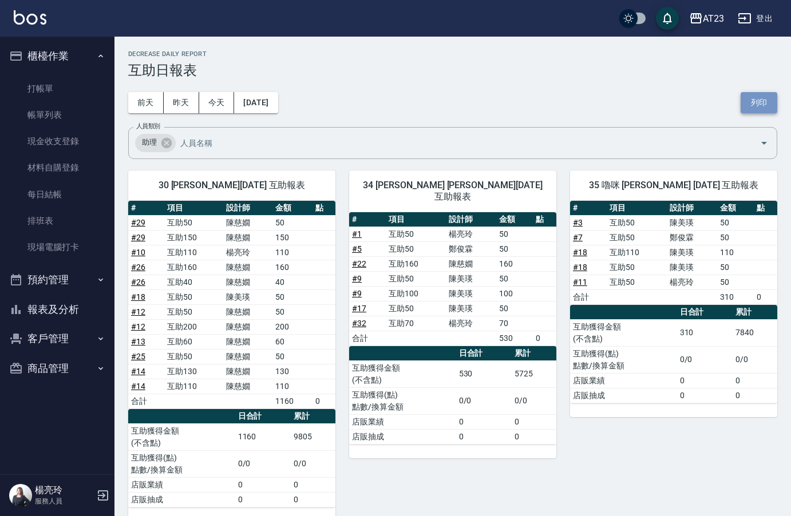
click at [762, 98] on button "列印" at bounding box center [758, 102] width 37 height 21
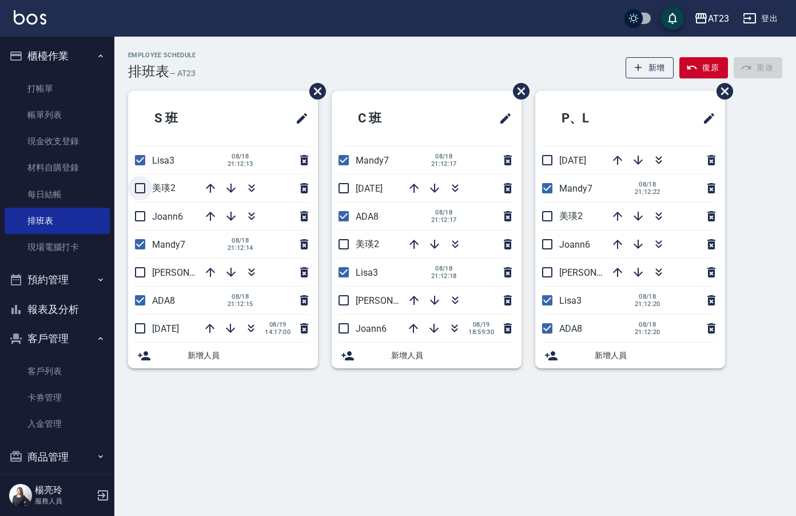
click at [143, 184] on input "checkbox" at bounding box center [140, 188] width 24 height 24
checkbox input "true"
click at [140, 220] on li "Joann6" at bounding box center [223, 216] width 190 height 27
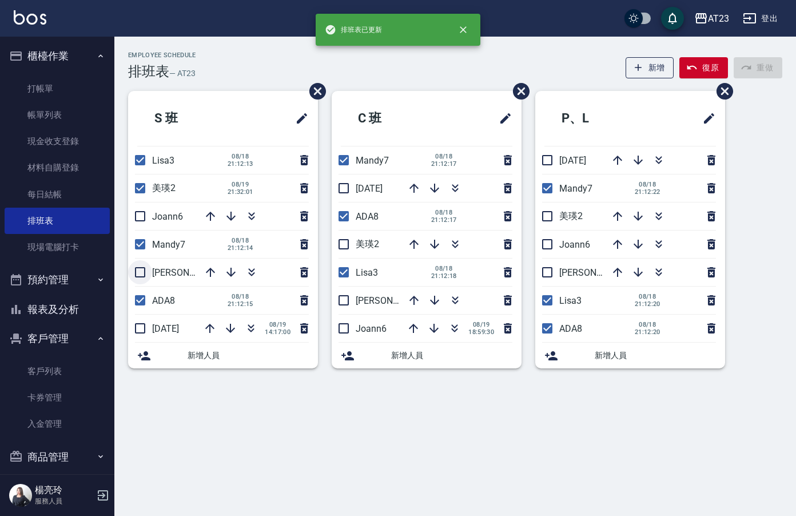
click at [136, 267] on input "checkbox" at bounding box center [140, 272] width 24 height 24
checkbox input "true"
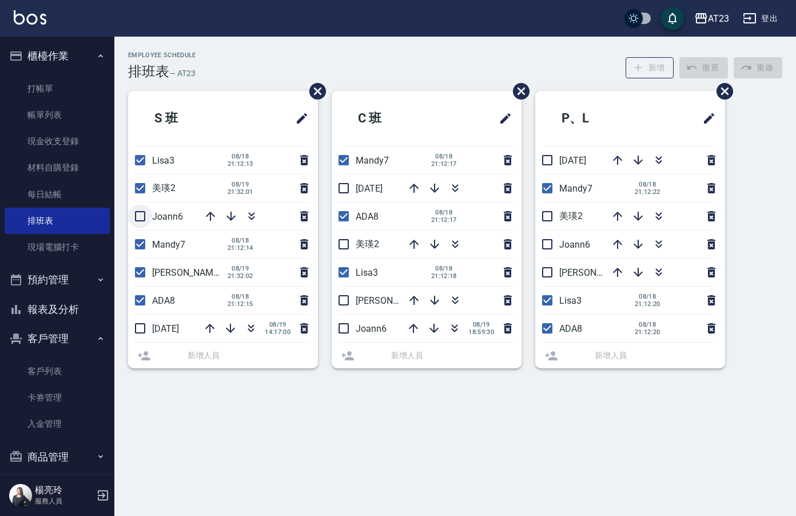
click at [146, 226] on input "checkbox" at bounding box center [140, 216] width 24 height 24
checkbox input "true"
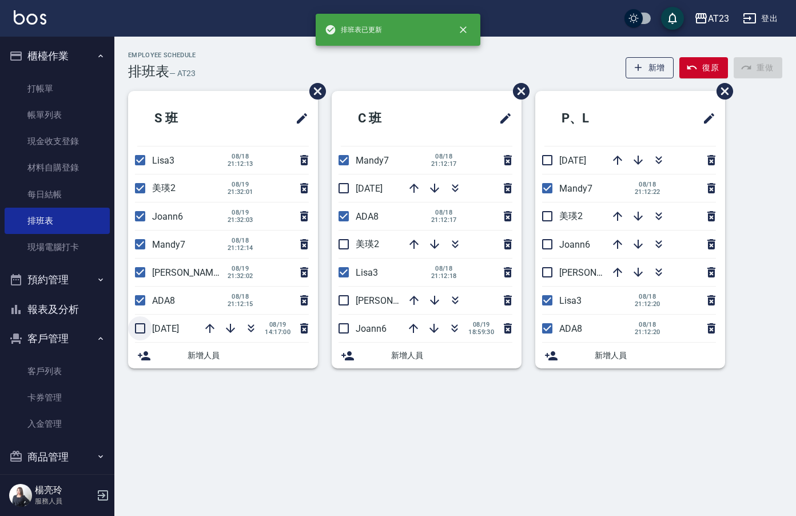
click at [144, 324] on input "checkbox" at bounding box center [140, 328] width 24 height 24
checkbox input "true"
click at [344, 192] on input "checkbox" at bounding box center [344, 188] width 24 height 24
checkbox input "true"
drag, startPoint x: 349, startPoint y: 243, endPoint x: 359, endPoint y: 266, distance: 25.1
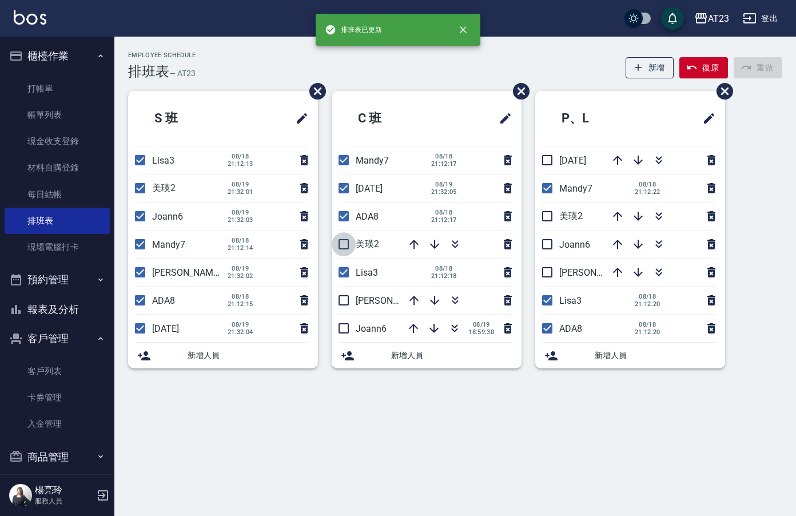
click at [350, 245] on input "checkbox" at bounding box center [344, 244] width 24 height 24
checkbox input "true"
drag, startPoint x: 348, startPoint y: 294, endPoint x: 349, endPoint y: 311, distance: 17.2
click at [348, 299] on input "checkbox" at bounding box center [344, 300] width 24 height 24
checkbox input "true"
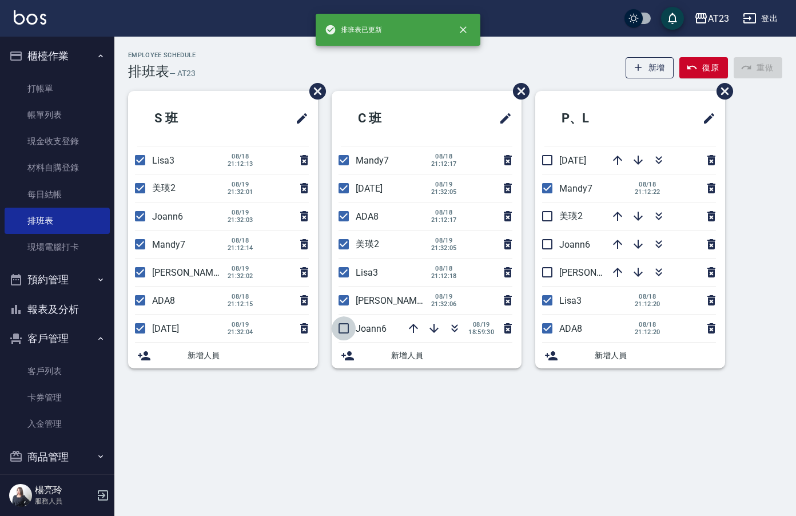
click at [349, 328] on input "checkbox" at bounding box center [344, 328] width 24 height 24
checkbox input "true"
drag, startPoint x: 554, startPoint y: 161, endPoint x: 552, endPoint y: 185, distance: 24.1
click at [555, 161] on input "checkbox" at bounding box center [548, 160] width 24 height 24
checkbox input "true"
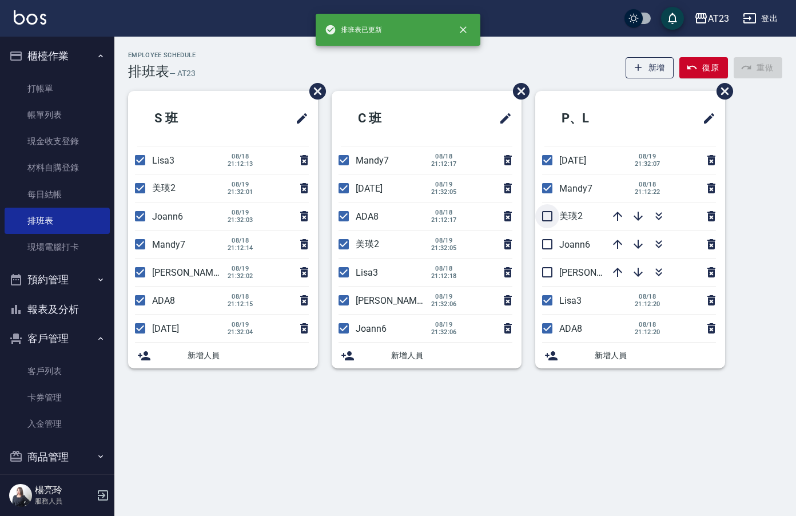
click at [549, 220] on input "checkbox" at bounding box center [548, 216] width 24 height 24
checkbox input "true"
drag, startPoint x: 553, startPoint y: 245, endPoint x: 559, endPoint y: 264, distance: 20.4
click at [554, 249] on input "checkbox" at bounding box center [548, 244] width 24 height 24
checkbox input "true"
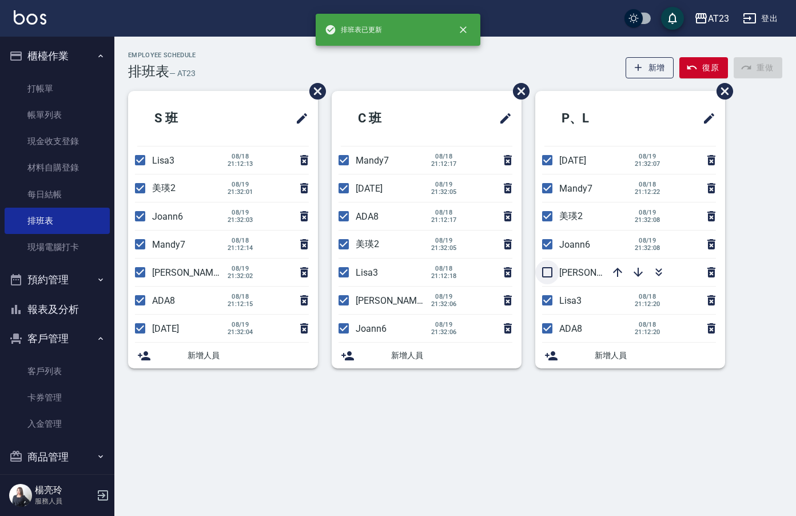
click at [549, 272] on input "checkbox" at bounding box center [548, 272] width 24 height 24
checkbox input "true"
